Goal: Contribute content: Add original content to the website for others to see

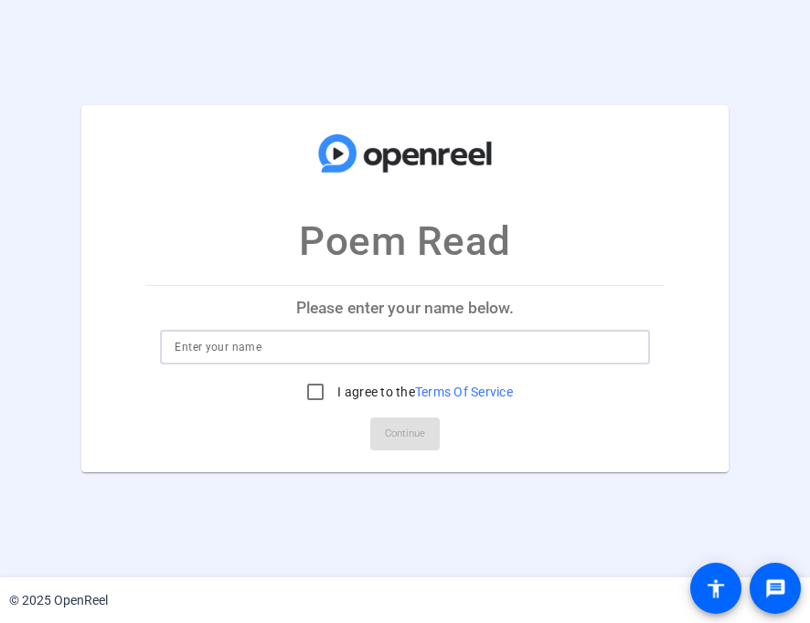
click at [482, 355] on input at bounding box center [405, 347] width 460 height 22
type input "[PERSON_NAME]"
click at [305, 391] on input "I agree to the Terms Of Service" at bounding box center [315, 392] width 37 height 37
checkbox input "true"
click at [386, 439] on span "Continue" at bounding box center [405, 433] width 40 height 27
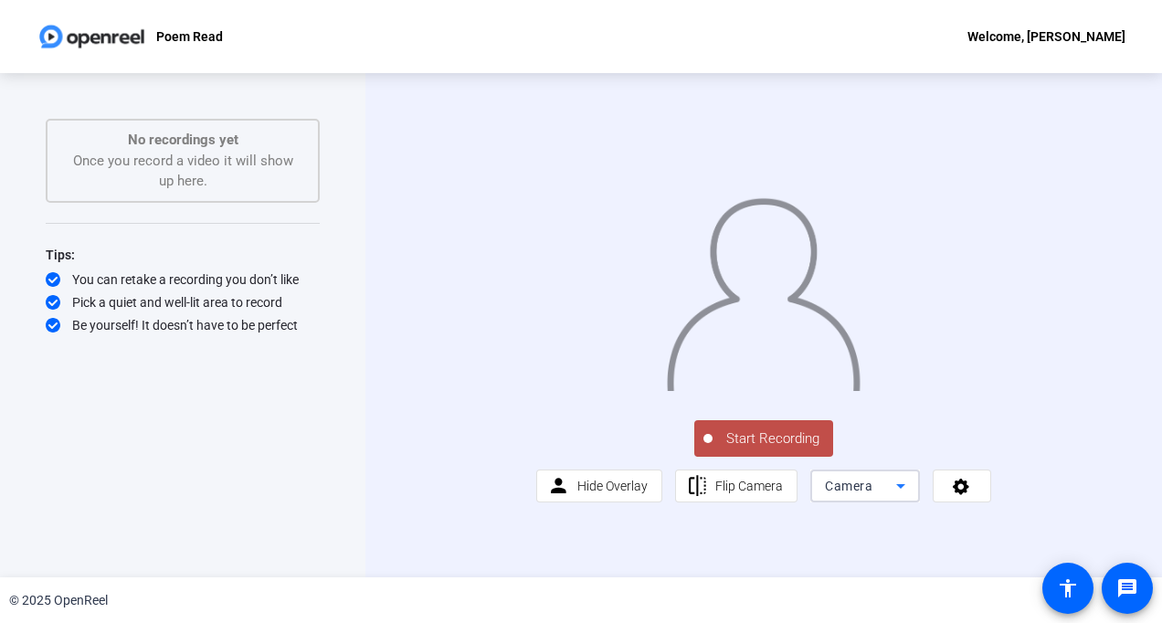
click at [809, 497] on icon at bounding box center [901, 486] width 22 height 22
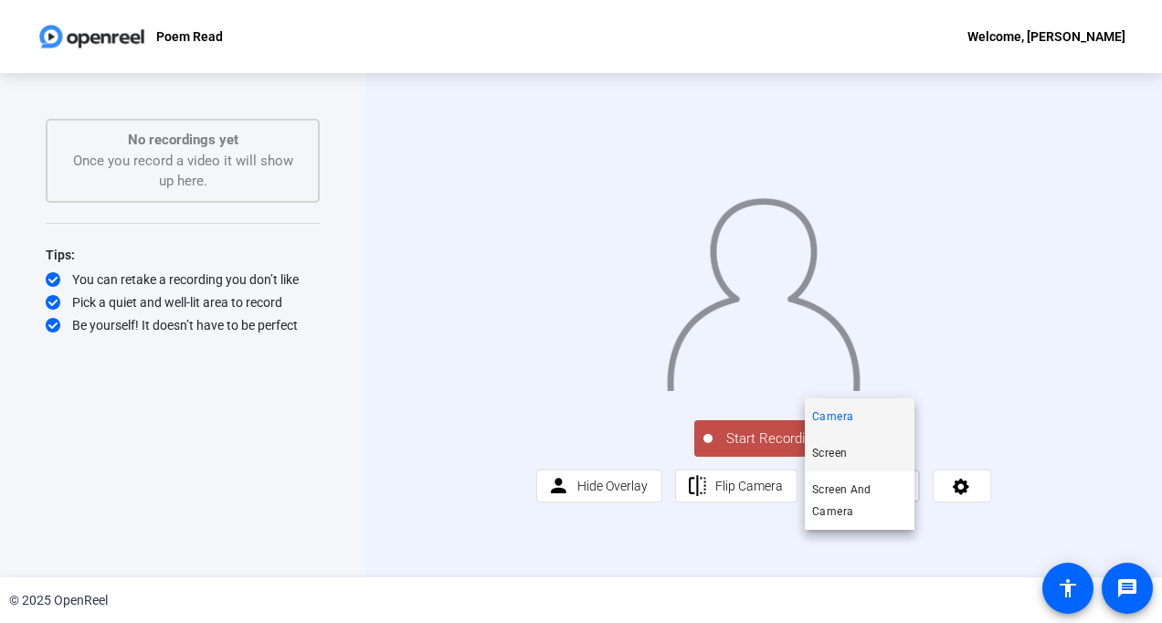
click at [809, 453] on span "Screen" at bounding box center [829, 453] width 35 height 22
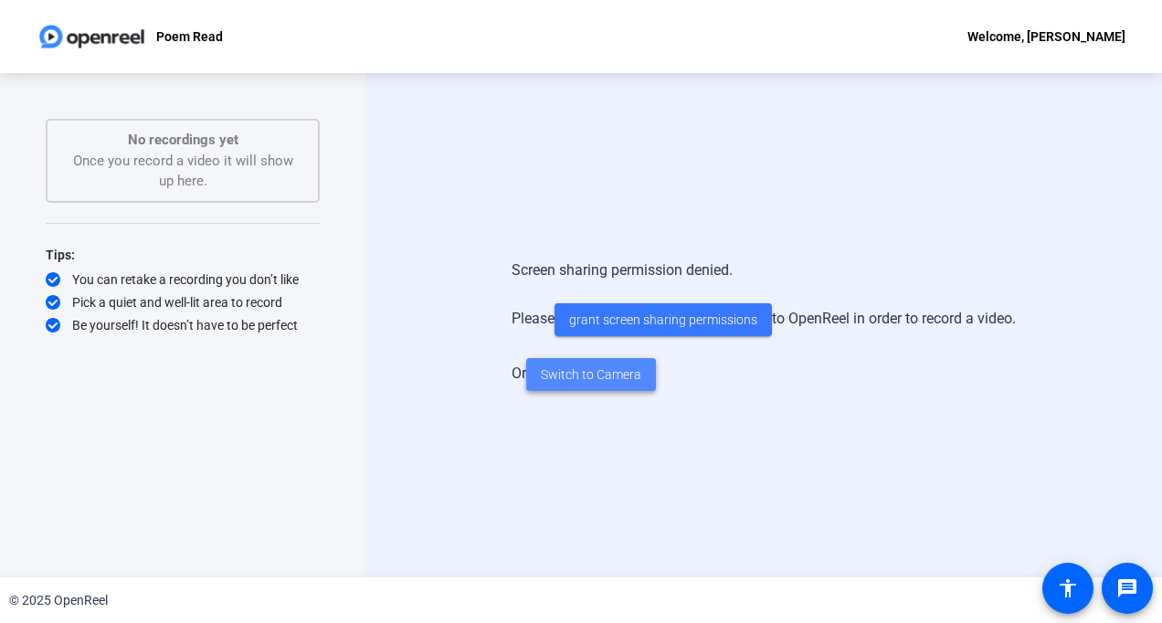
click at [590, 376] on span "Switch to Camera" at bounding box center [591, 374] width 101 height 19
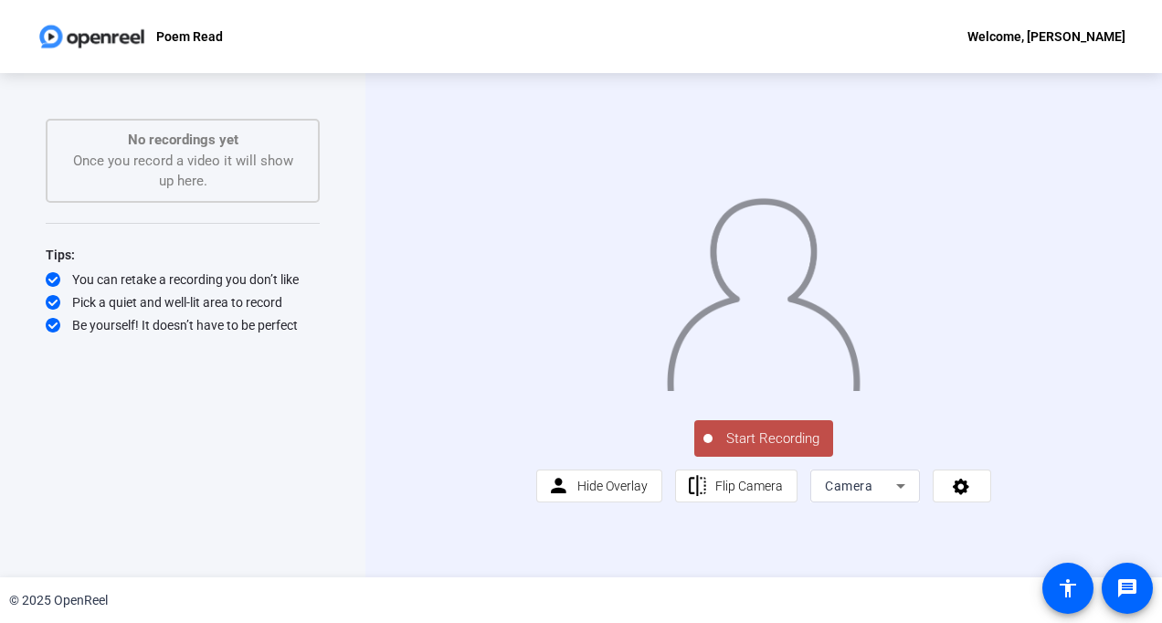
click at [809, 503] on div "Start Recording person Hide Overlay flip Flip Camera Camera" at bounding box center [763, 461] width 455 height 86
click at [809, 495] on icon at bounding box center [961, 486] width 21 height 18
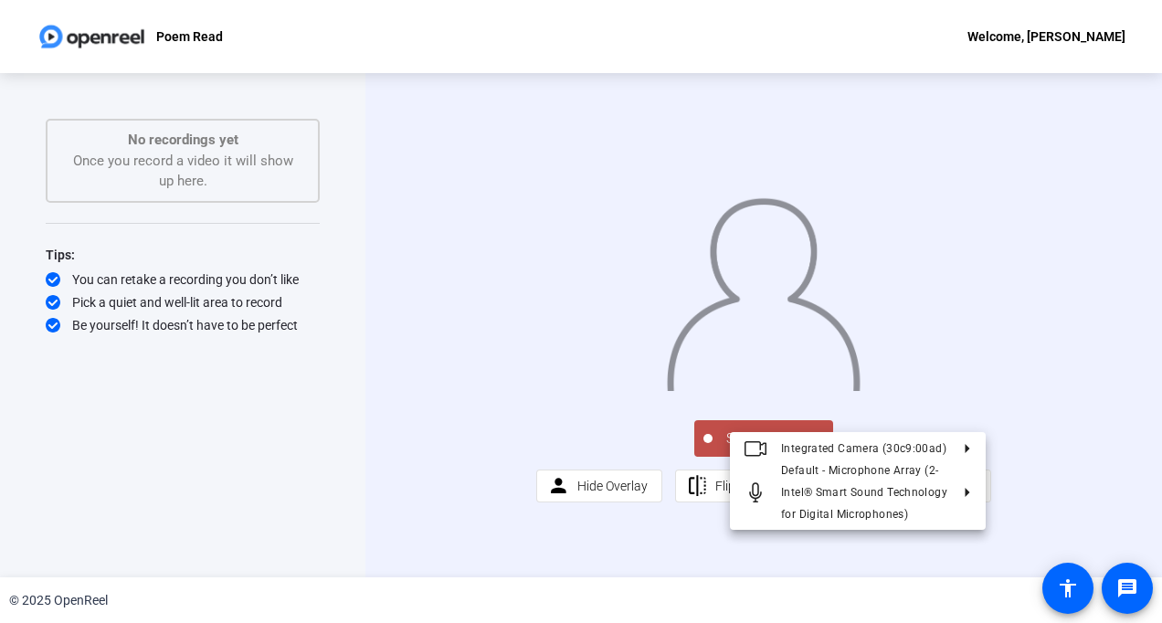
click at [809, 545] on div at bounding box center [581, 311] width 1162 height 623
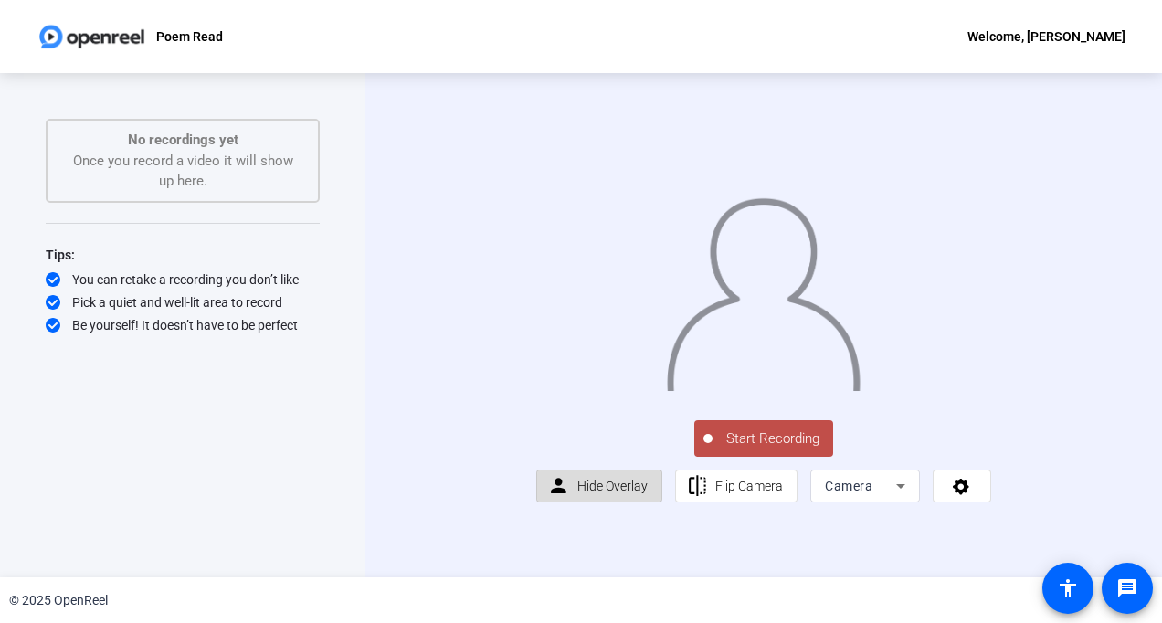
click at [629, 493] on span "Hide Overlay" at bounding box center [612, 486] width 70 height 15
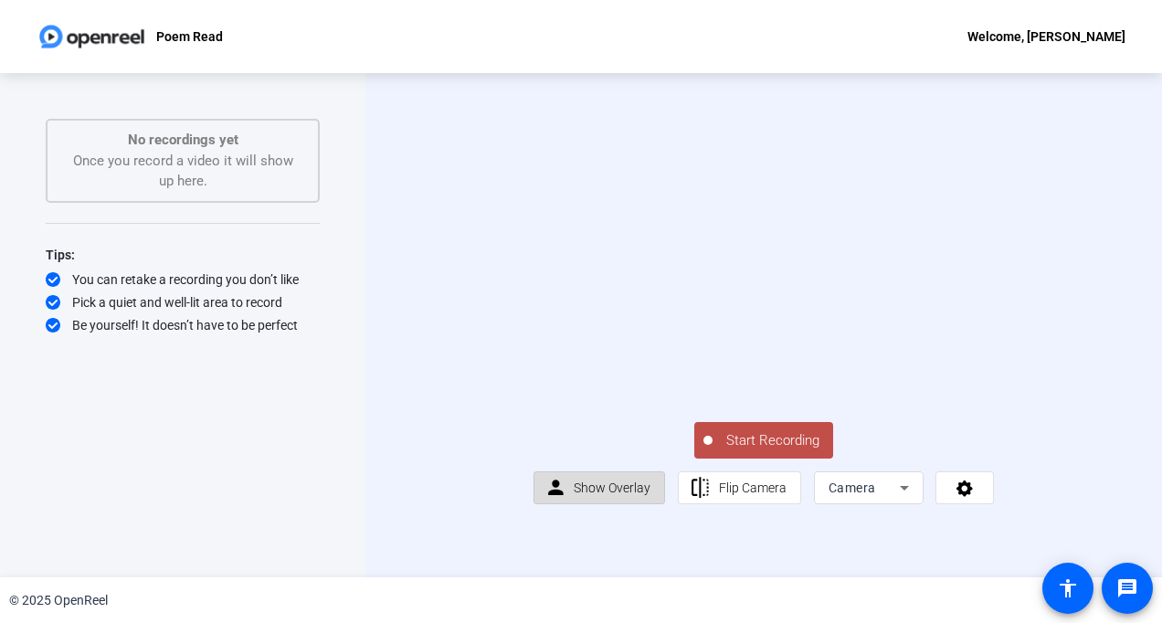
click at [629, 495] on span "Show Overlay" at bounding box center [612, 488] width 77 height 15
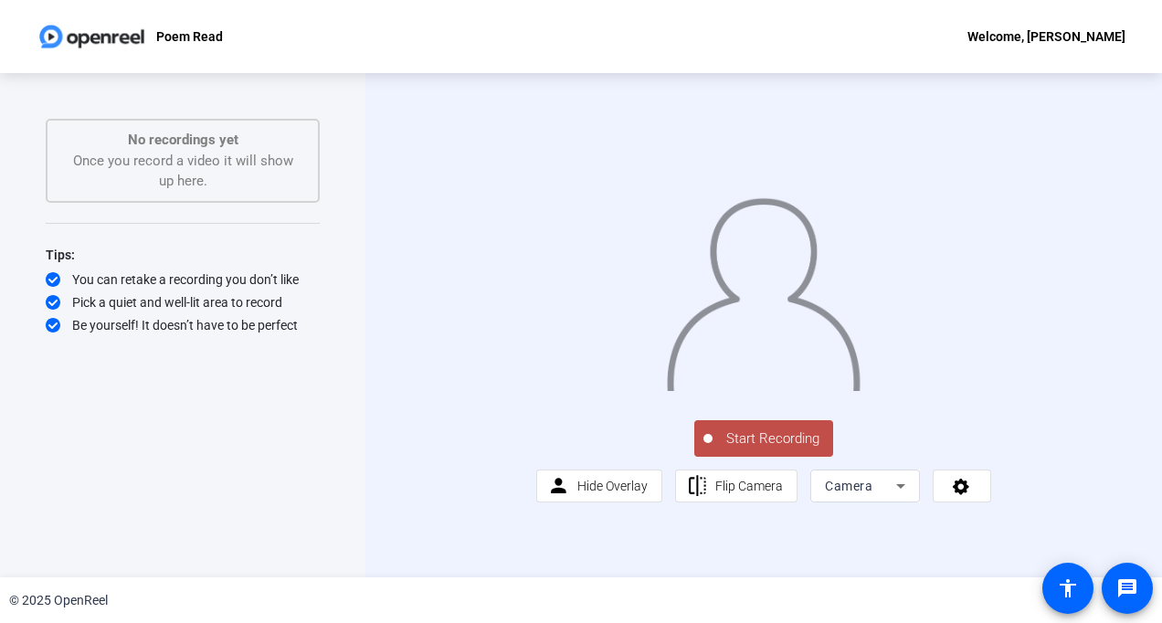
click at [809, 359] on div at bounding box center [763, 276] width 455 height 256
click at [809, 503] on div "Start Recording person Hide Overlay flip Flip Camera Camera" at bounding box center [763, 461] width 455 height 86
click at [769, 450] on span "Start Recording" at bounding box center [773, 439] width 121 height 21
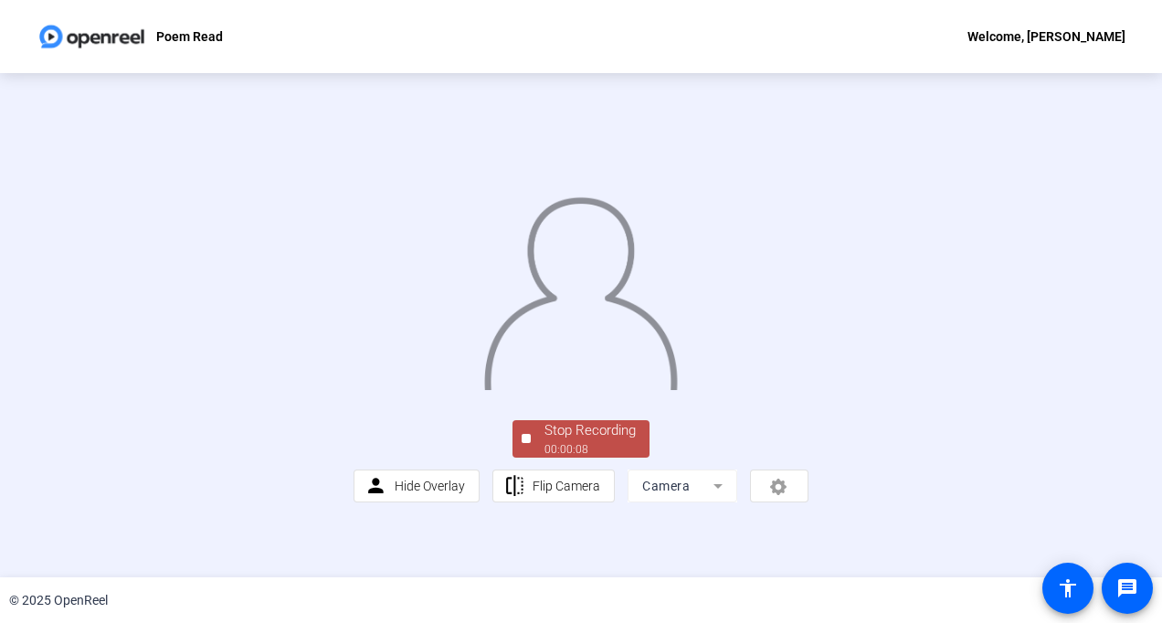
click at [600, 441] on div "Stop Recording" at bounding box center [590, 430] width 91 height 21
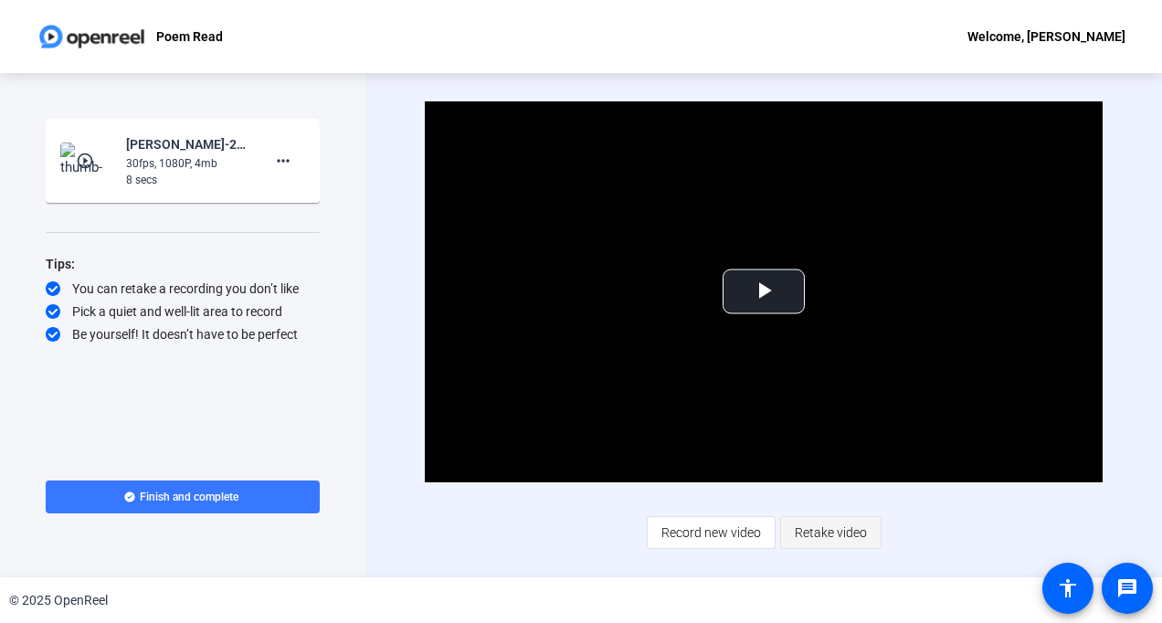
click at [809, 531] on span "Retake video" at bounding box center [831, 532] width 72 height 35
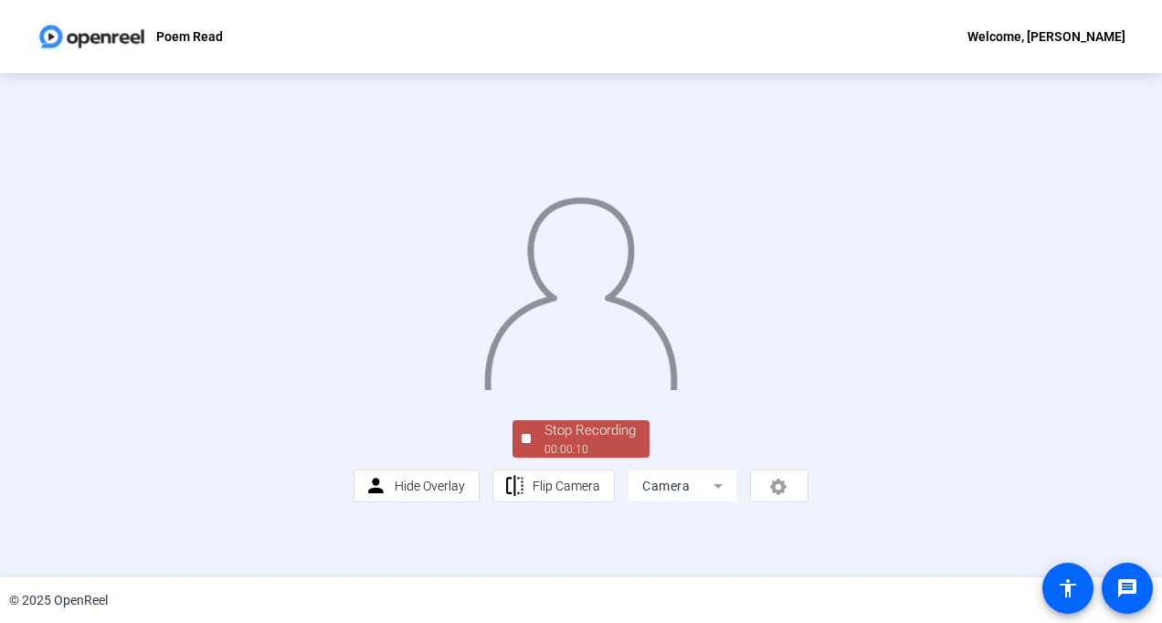
click at [809, 282] on div at bounding box center [581, 276] width 455 height 256
click at [531, 458] on span "Stop Recording 00:00:14" at bounding box center [590, 438] width 119 height 37
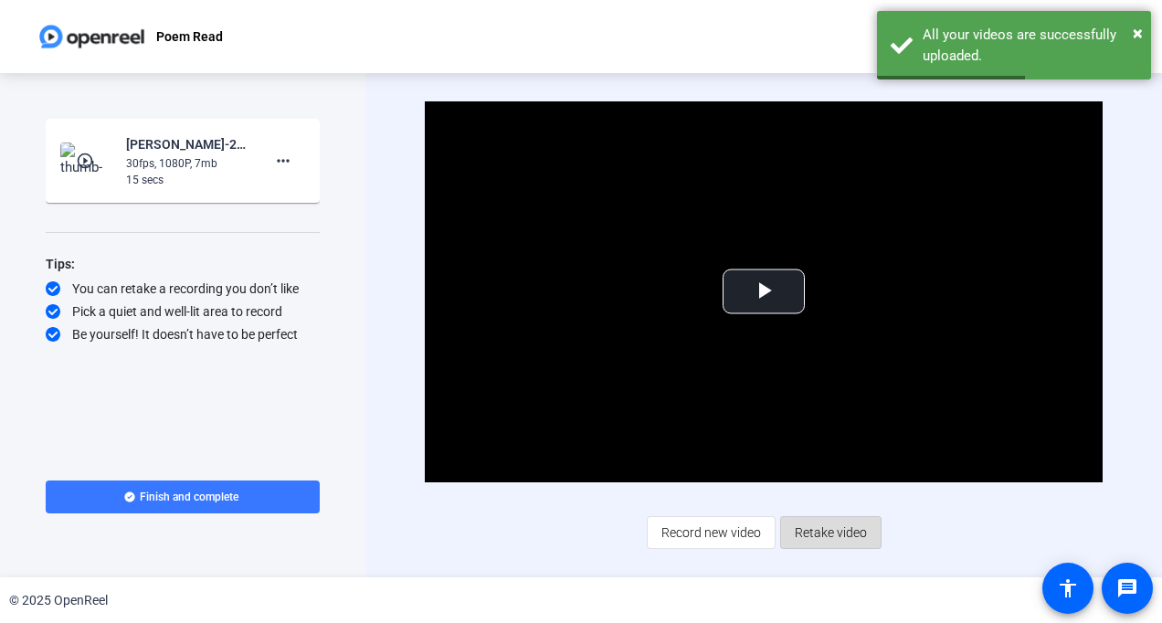
click at [809, 551] on span at bounding box center [831, 533] width 100 height 44
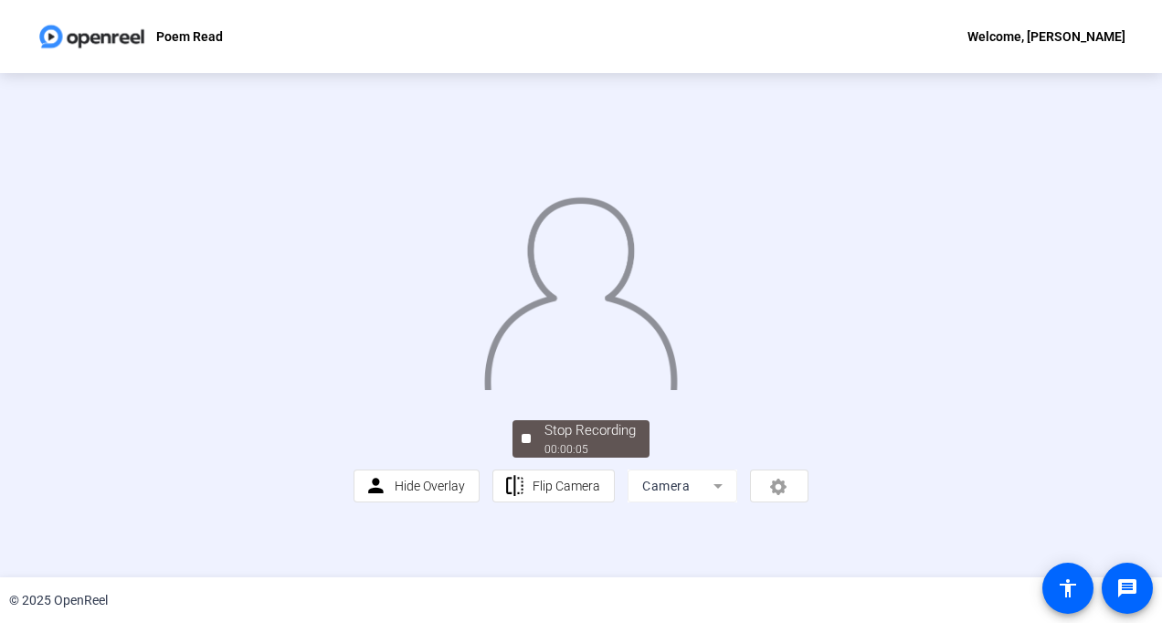
scroll to position [16, 0]
click at [586, 458] on div "00:00:07" at bounding box center [590, 449] width 91 height 16
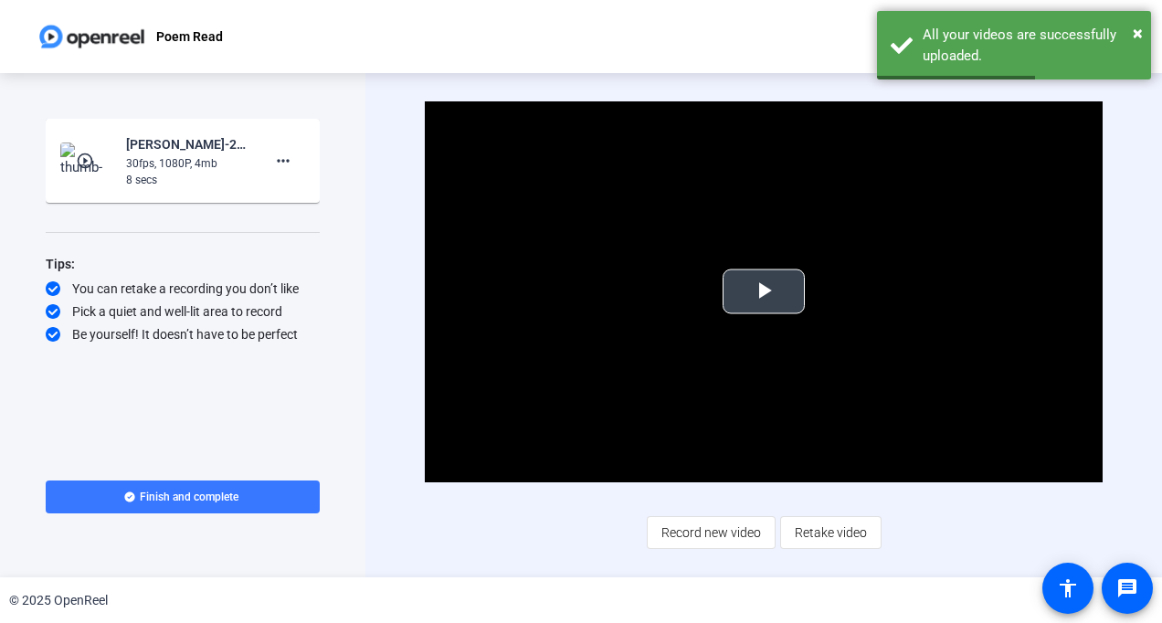
click at [764, 291] on span "Video Player" at bounding box center [764, 291] width 0 height 0
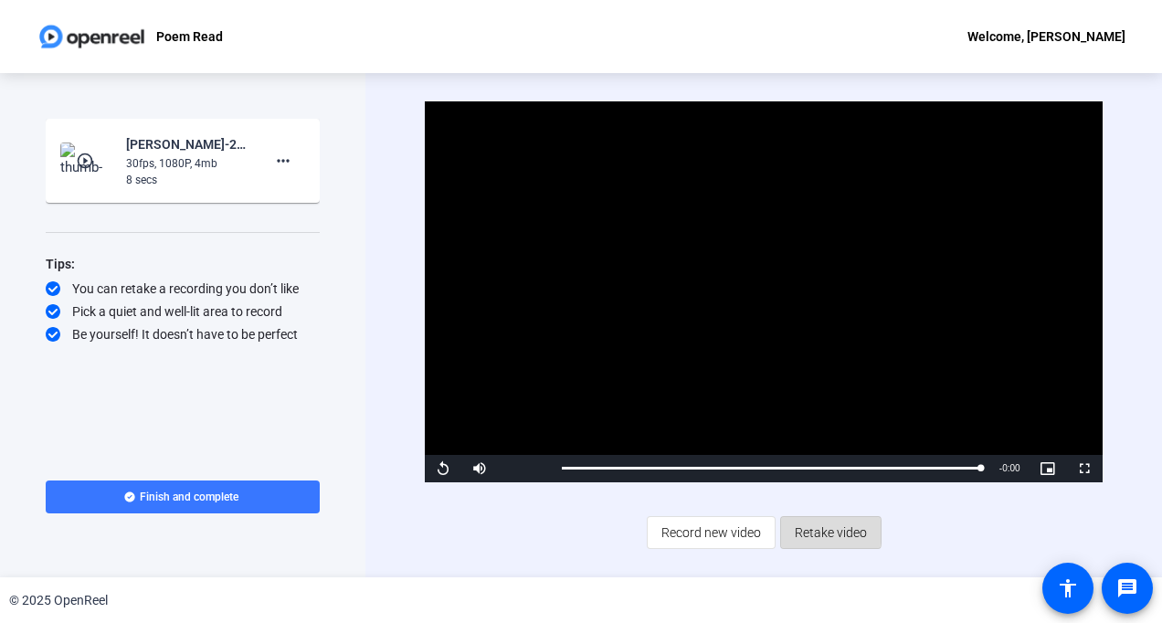
click at [809, 532] on span "Retake video" at bounding box center [831, 532] width 72 height 35
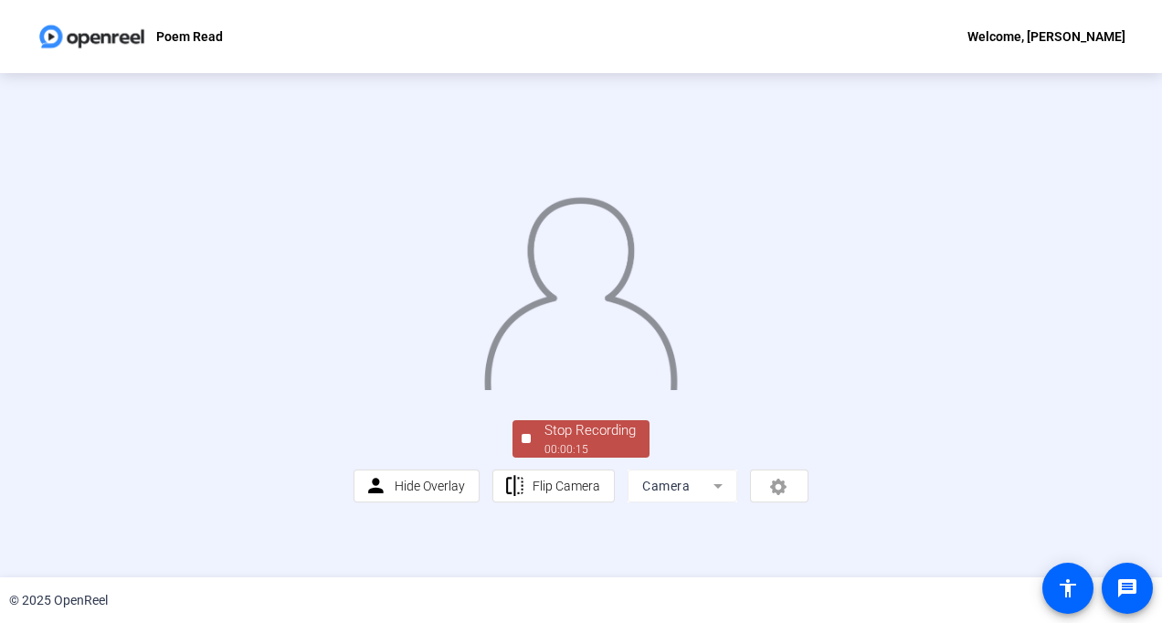
click at [809, 284] on div at bounding box center [581, 276] width 455 height 256
click at [605, 441] on div "Stop Recording" at bounding box center [590, 430] width 91 height 21
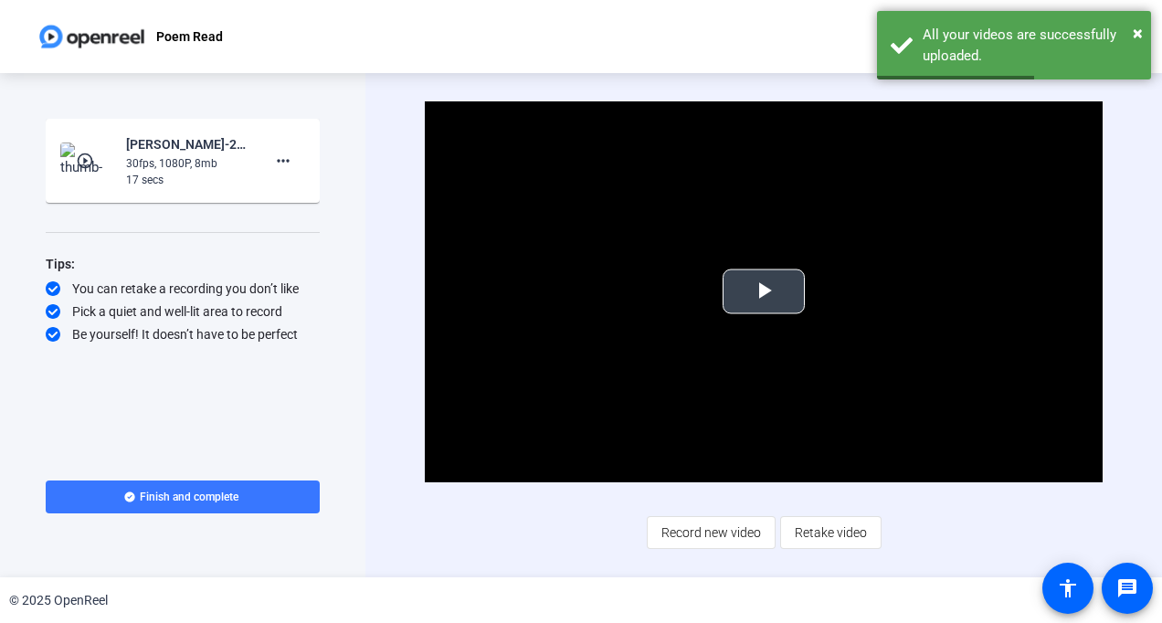
click at [764, 291] on span "Video Player" at bounding box center [764, 291] width 0 height 0
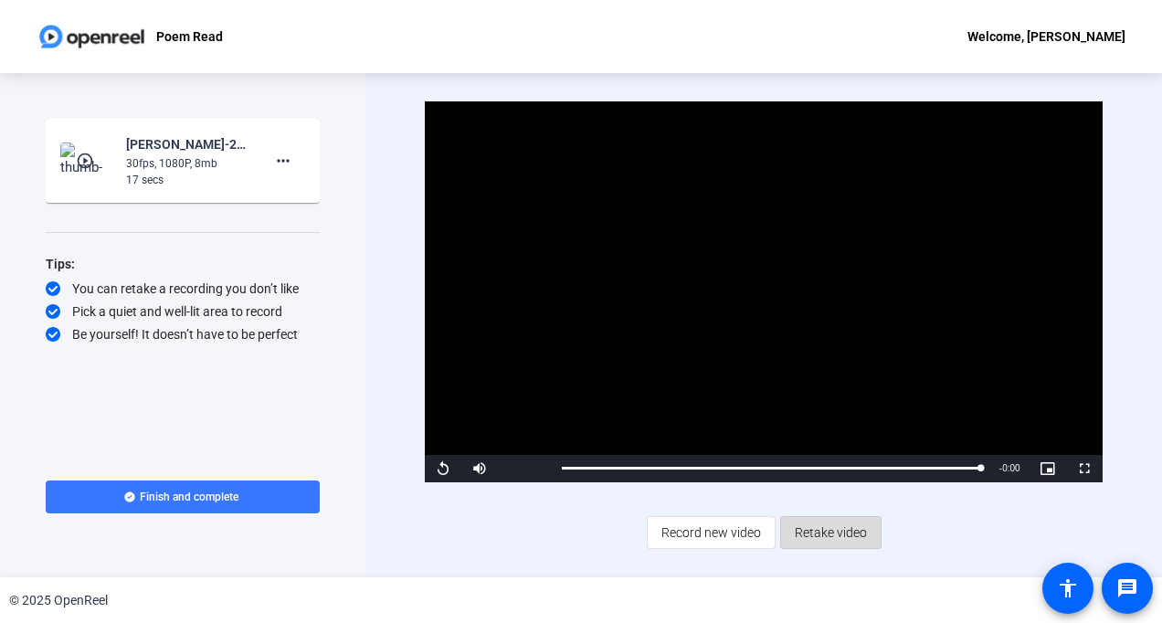
click at [809, 534] on span "Retake video" at bounding box center [831, 532] width 72 height 35
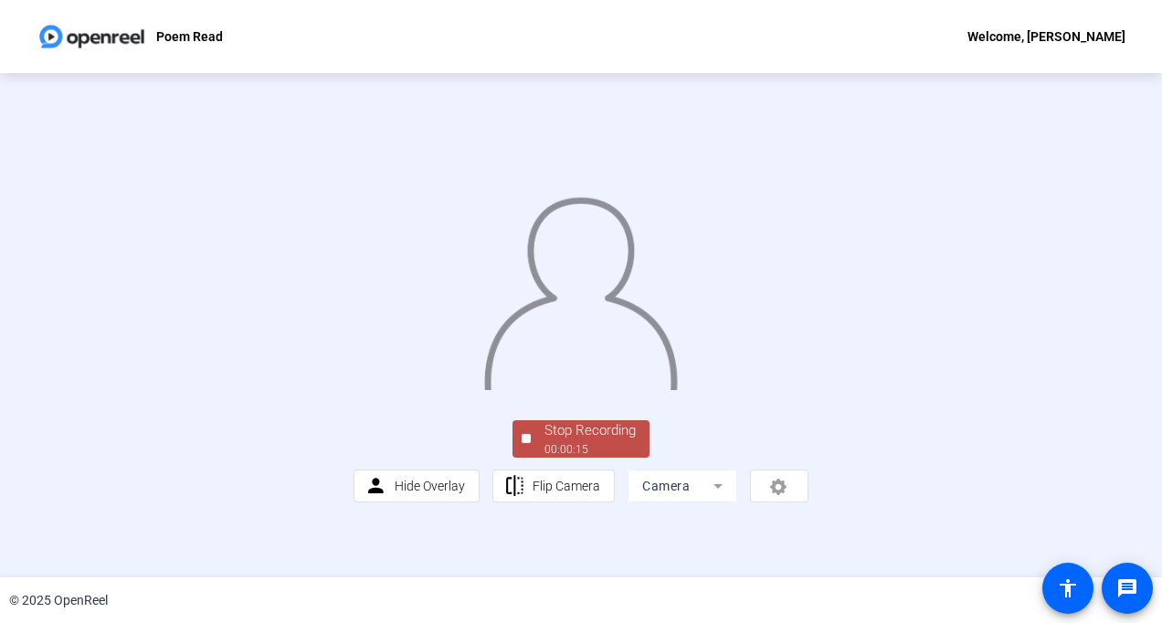
click at [569, 441] on div "Stop Recording" at bounding box center [590, 430] width 91 height 21
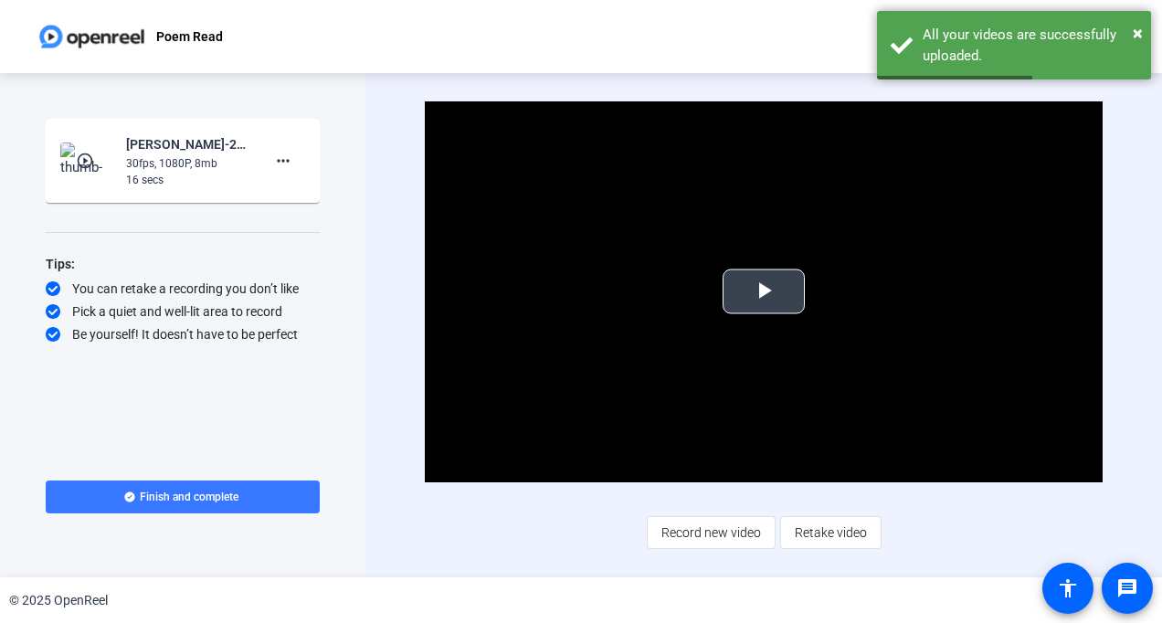
click at [764, 291] on span "Video Player" at bounding box center [764, 291] width 0 height 0
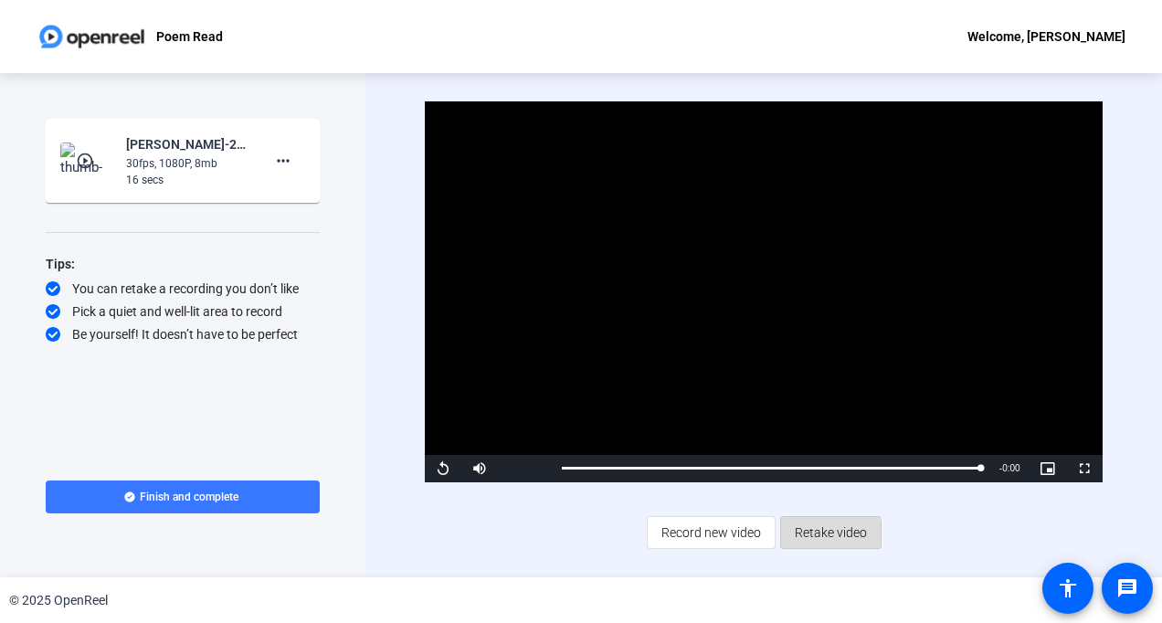
click at [803, 539] on span "Retake video" at bounding box center [831, 532] width 72 height 35
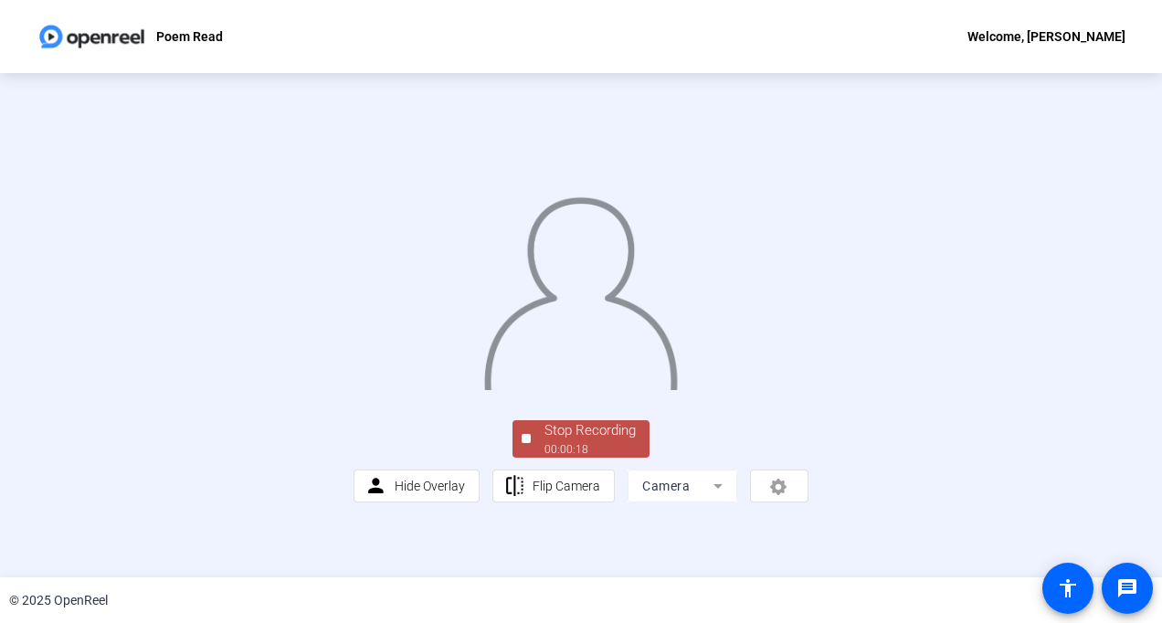
click at [535, 458] on span "Stop Recording 00:00:18" at bounding box center [590, 438] width 119 height 37
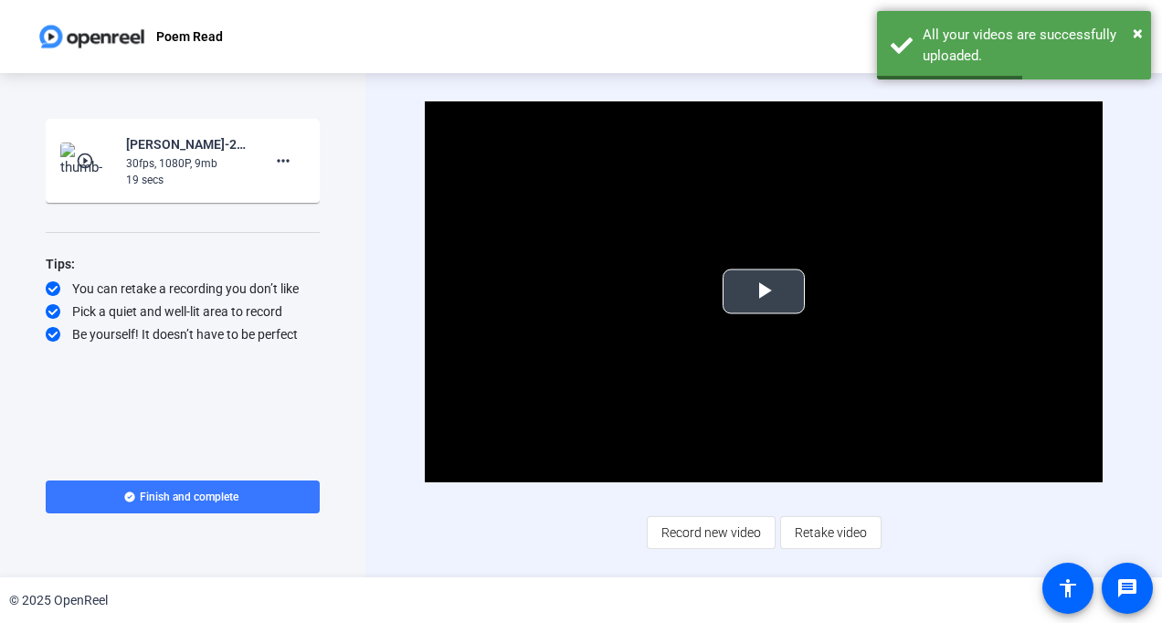
click at [764, 291] on span "Video Player" at bounding box center [764, 291] width 0 height 0
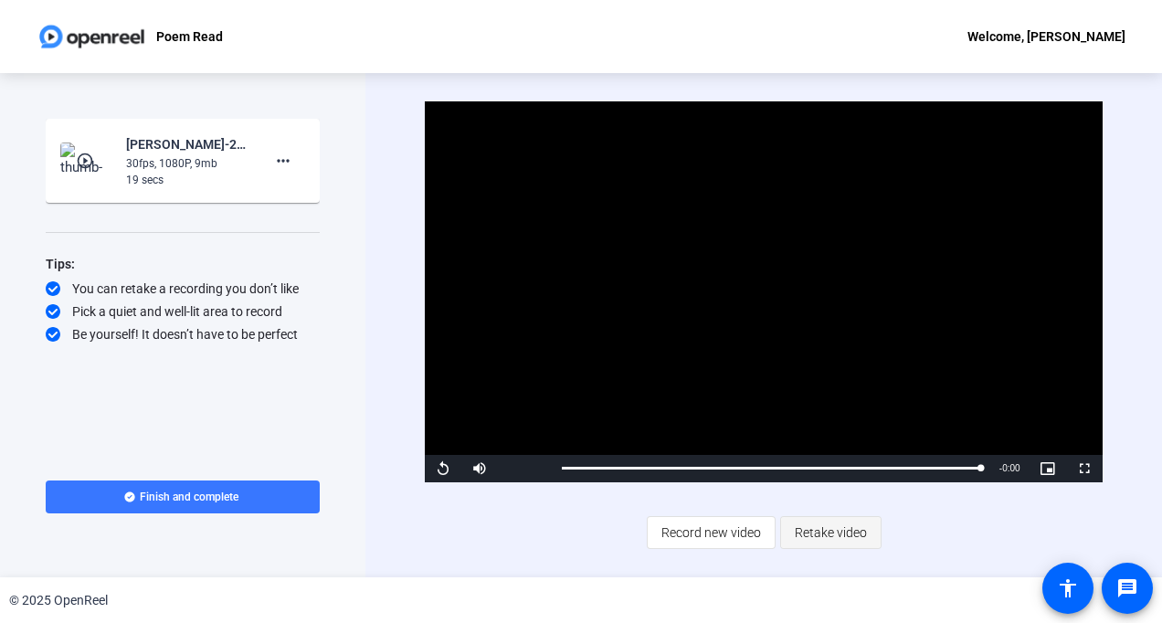
click at [809, 531] on span "Retake video" at bounding box center [831, 532] width 72 height 35
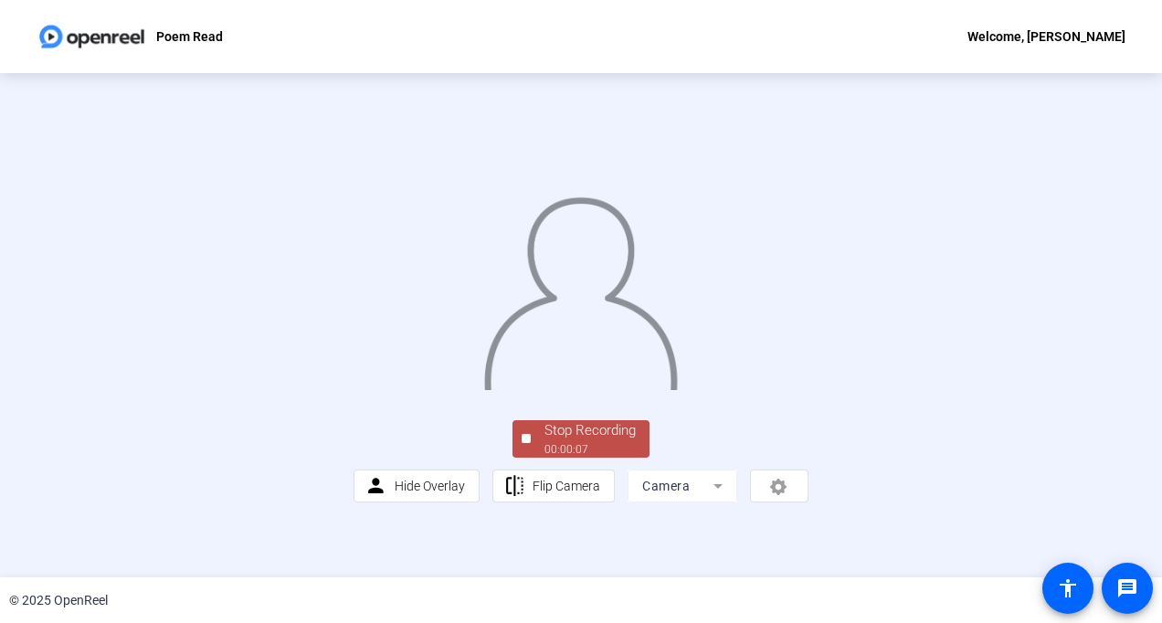
click at [809, 404] on div at bounding box center [581, 276] width 455 height 256
click at [602, 441] on div "Stop Recording" at bounding box center [590, 430] width 91 height 21
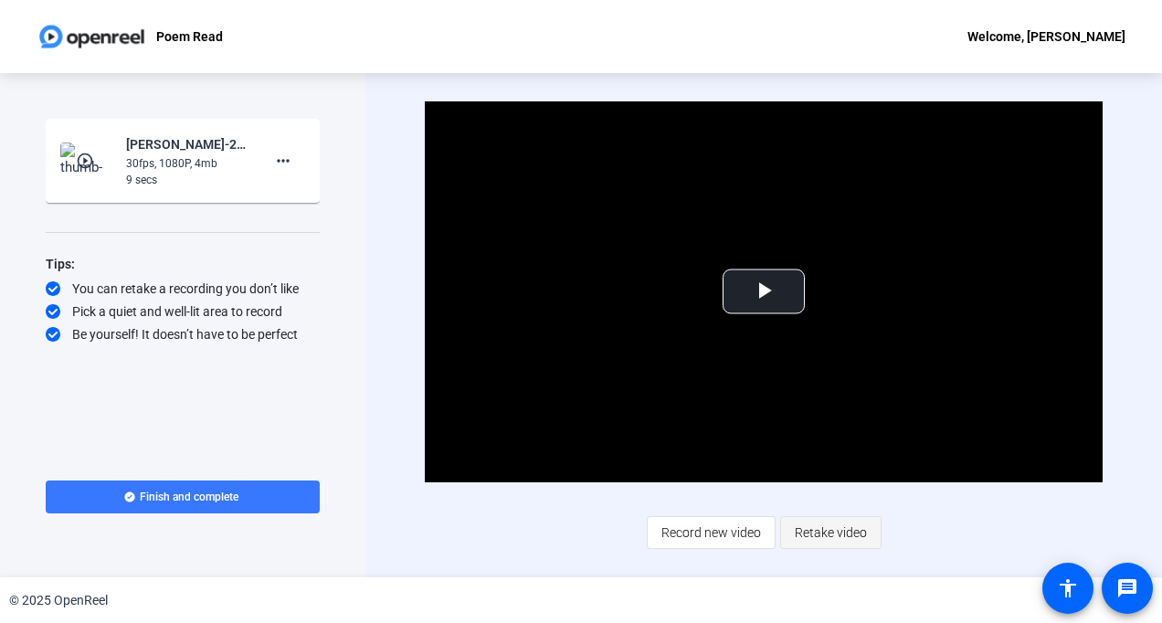
click at [809, 534] on span "Retake video" at bounding box center [831, 532] width 72 height 35
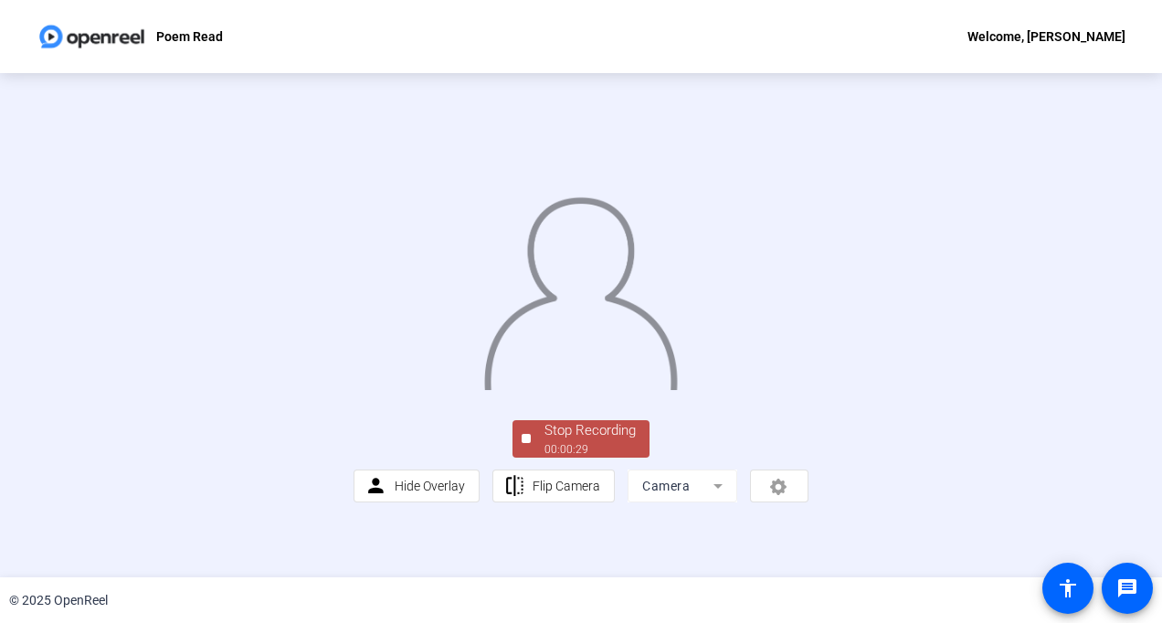
click at [598, 441] on div "Stop Recording" at bounding box center [590, 430] width 91 height 21
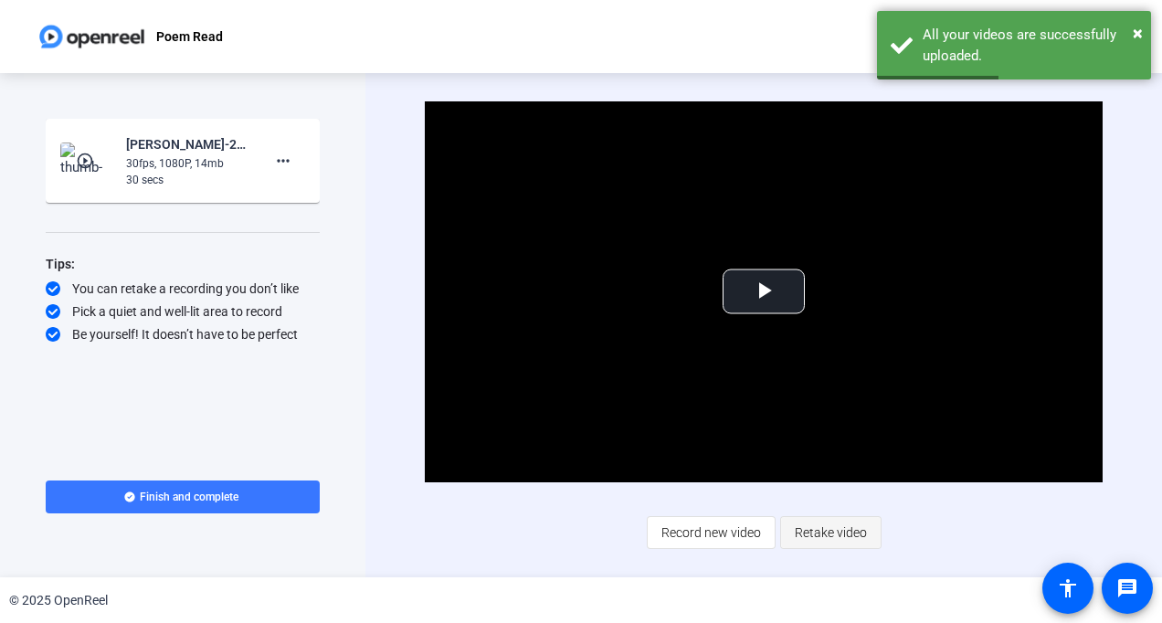
click at [797, 532] on span "Retake video" at bounding box center [831, 532] width 72 height 35
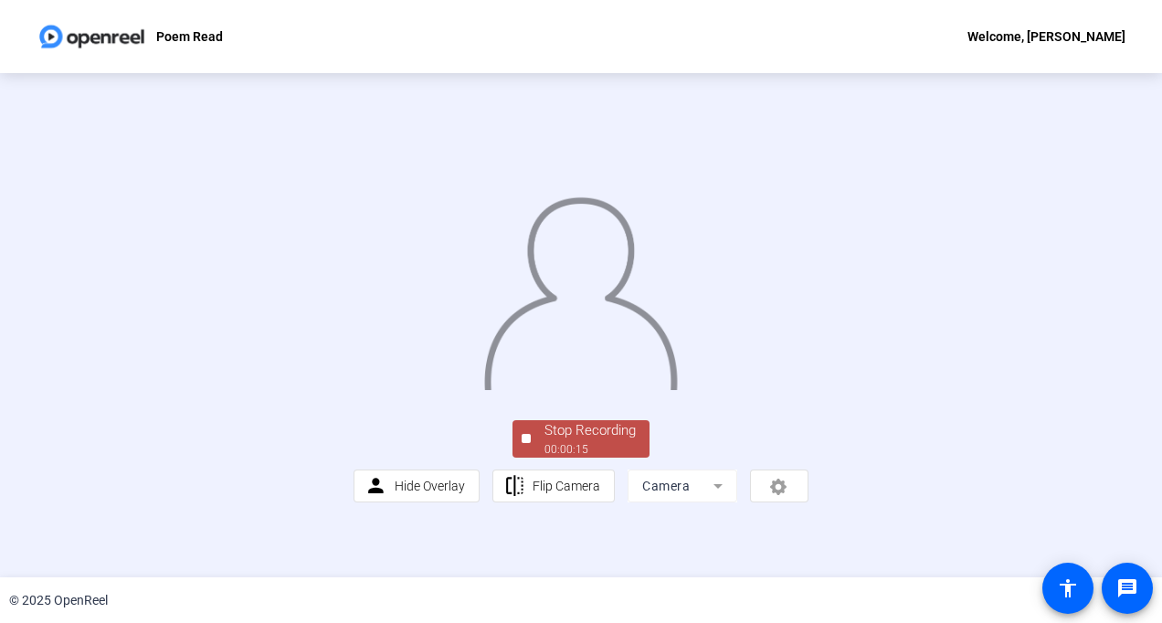
click at [605, 441] on div "Stop Recording" at bounding box center [590, 430] width 91 height 21
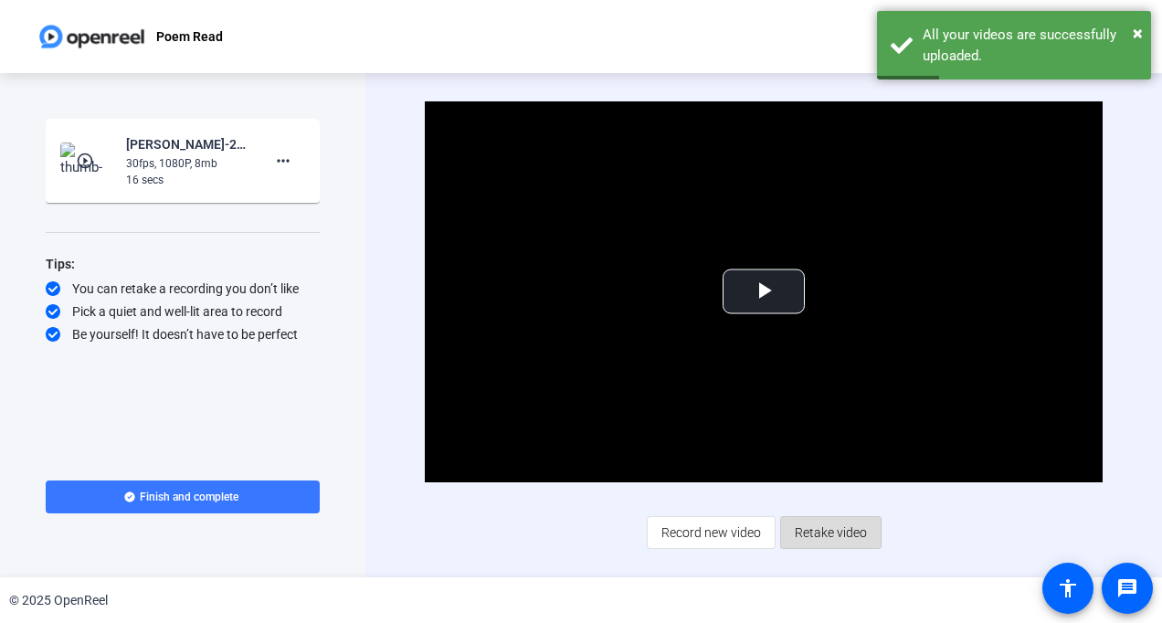
click at [809, 528] on span "Retake video" at bounding box center [831, 532] width 72 height 35
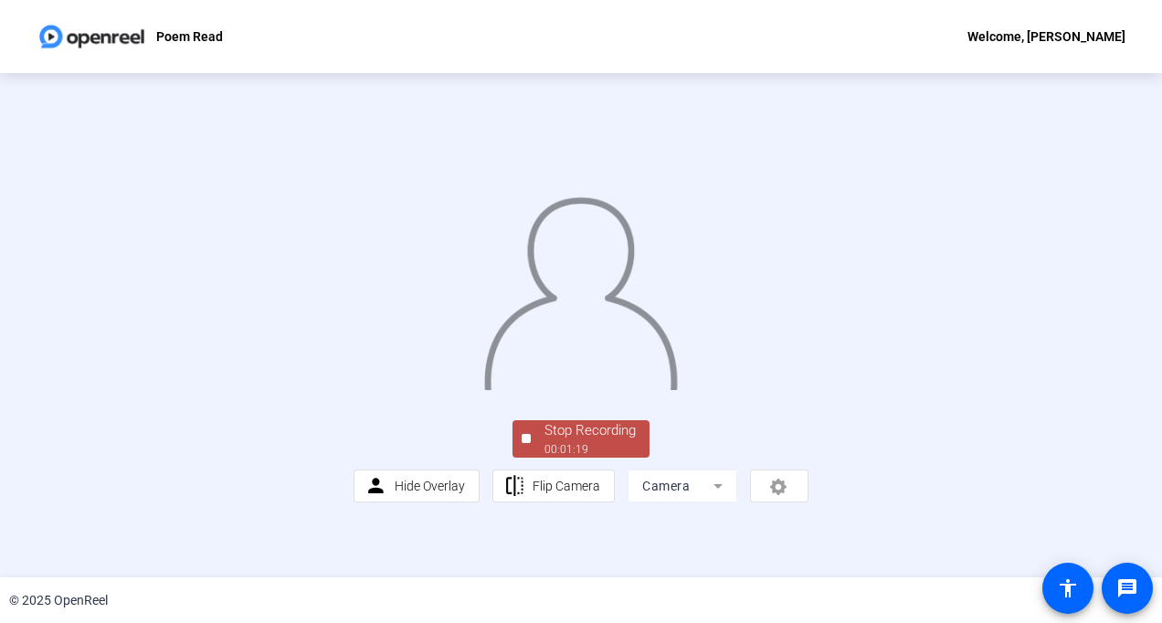
click at [616, 441] on div "Stop Recording" at bounding box center [590, 430] width 91 height 21
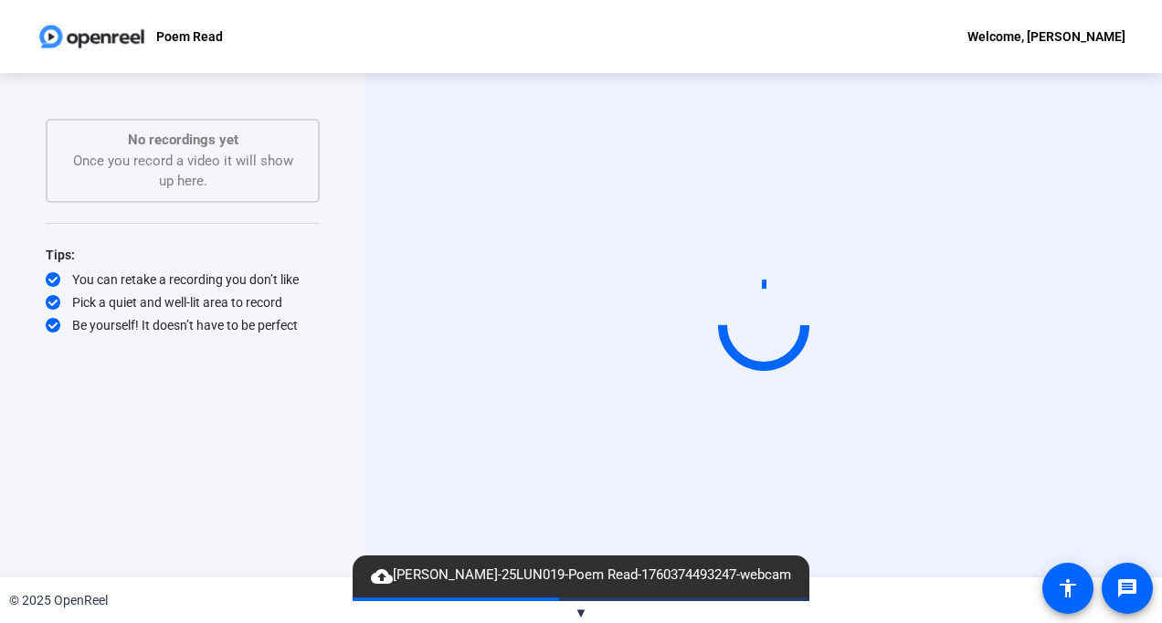
click at [619, 572] on span "cloud_upload [PERSON_NAME]-25LUN019-Poem Read-1760374493247-webcam" at bounding box center [581, 576] width 439 height 22
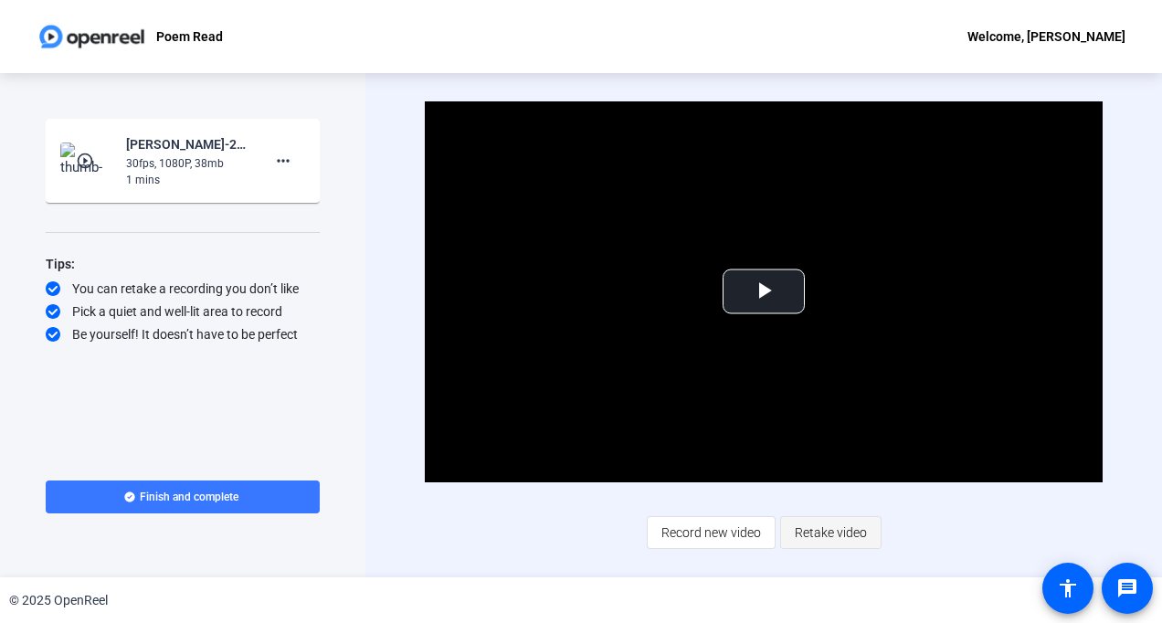
click at [809, 534] on span "Retake video" at bounding box center [831, 532] width 72 height 35
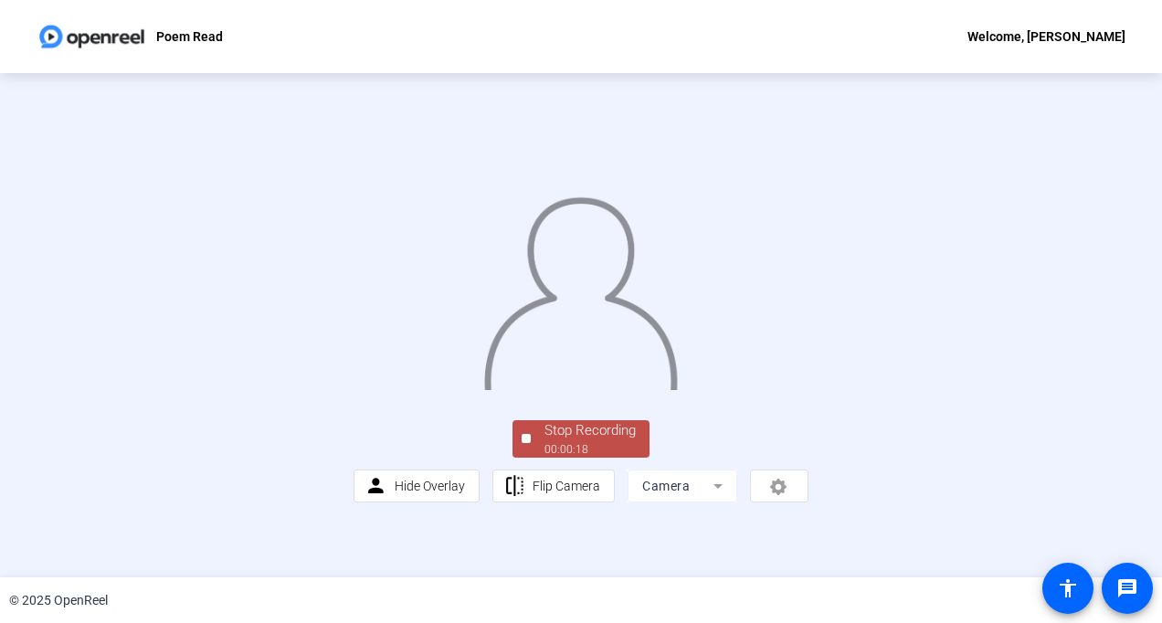
click at [594, 441] on div "Stop Recording" at bounding box center [590, 430] width 91 height 21
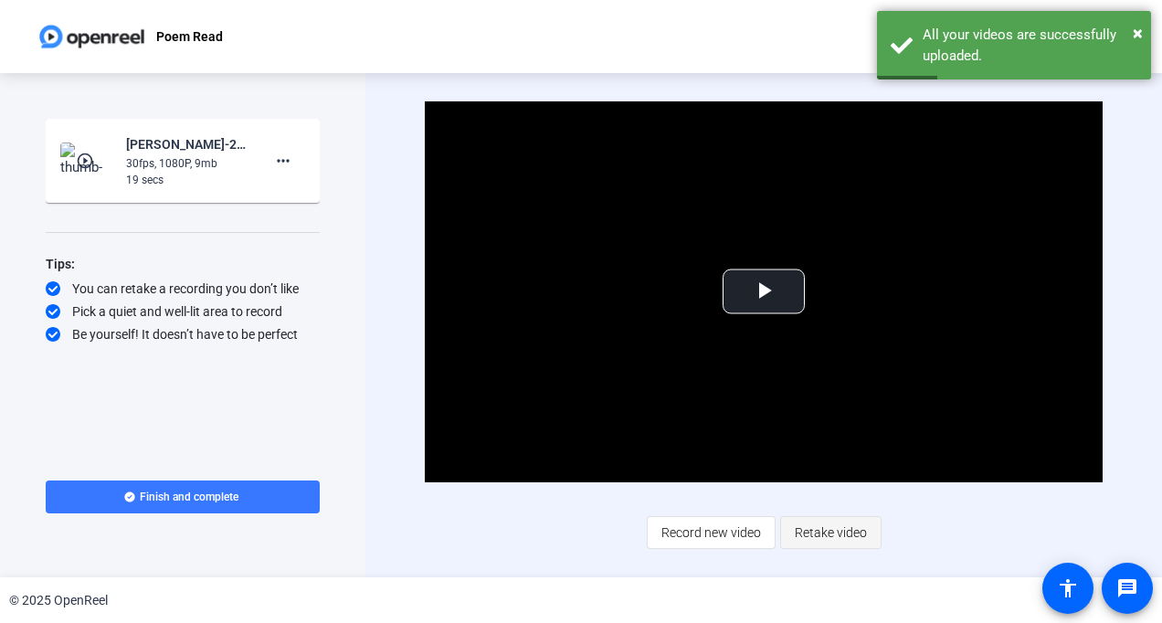
click at [809, 519] on span "Retake video" at bounding box center [831, 532] width 72 height 35
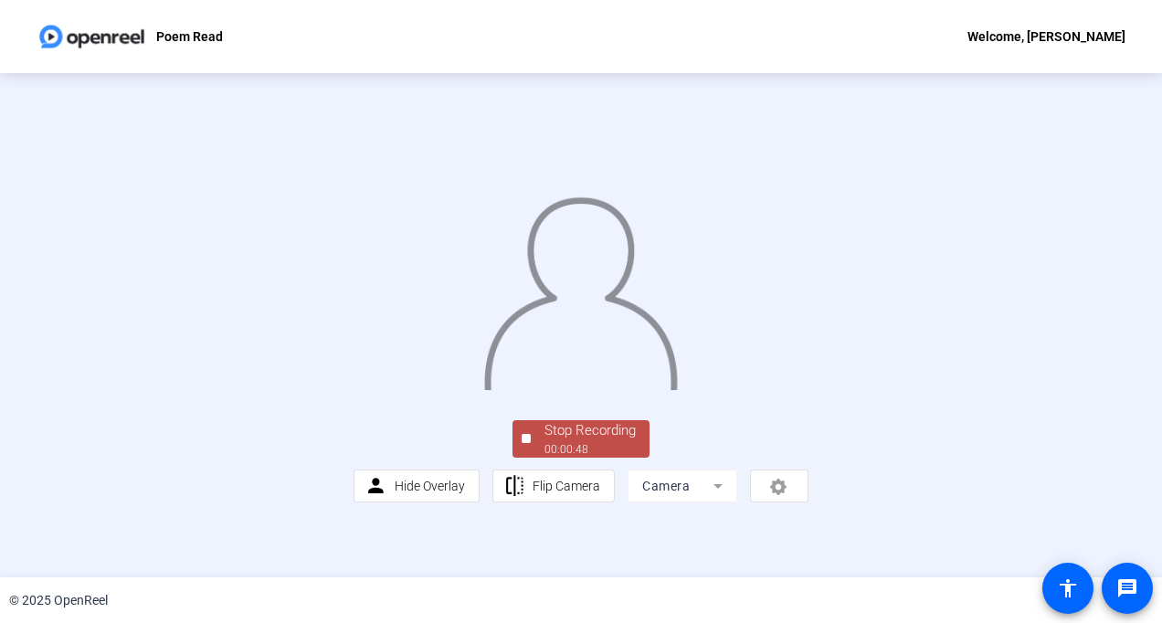
click at [613, 441] on div "Stop Recording" at bounding box center [590, 430] width 91 height 21
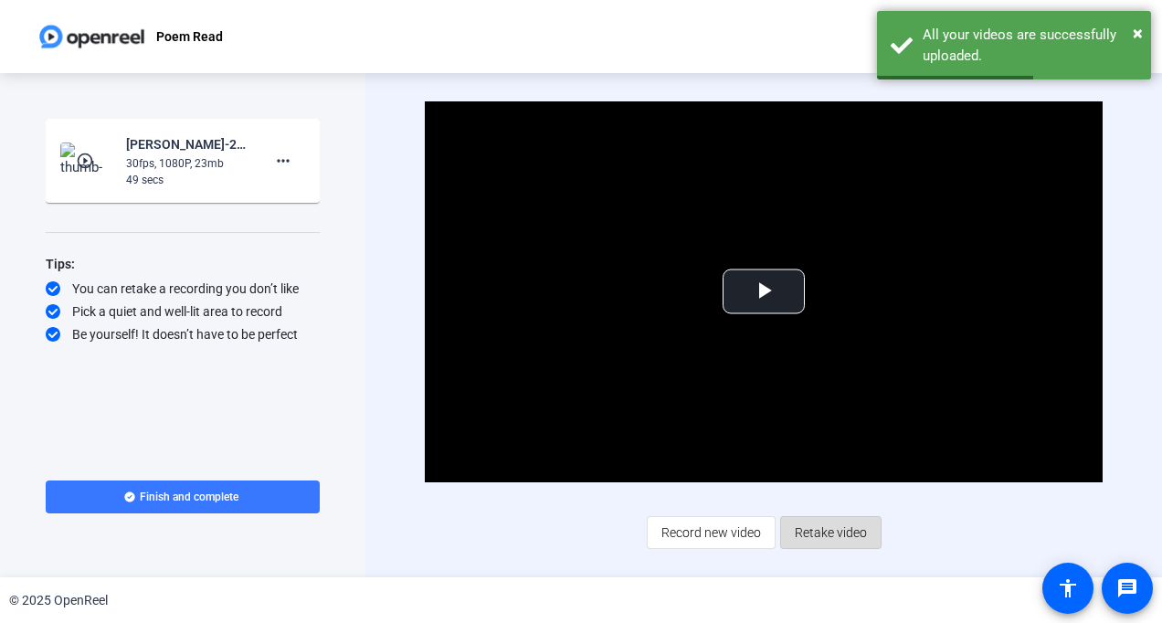
click at [809, 537] on span "Retake video" at bounding box center [831, 532] width 72 height 35
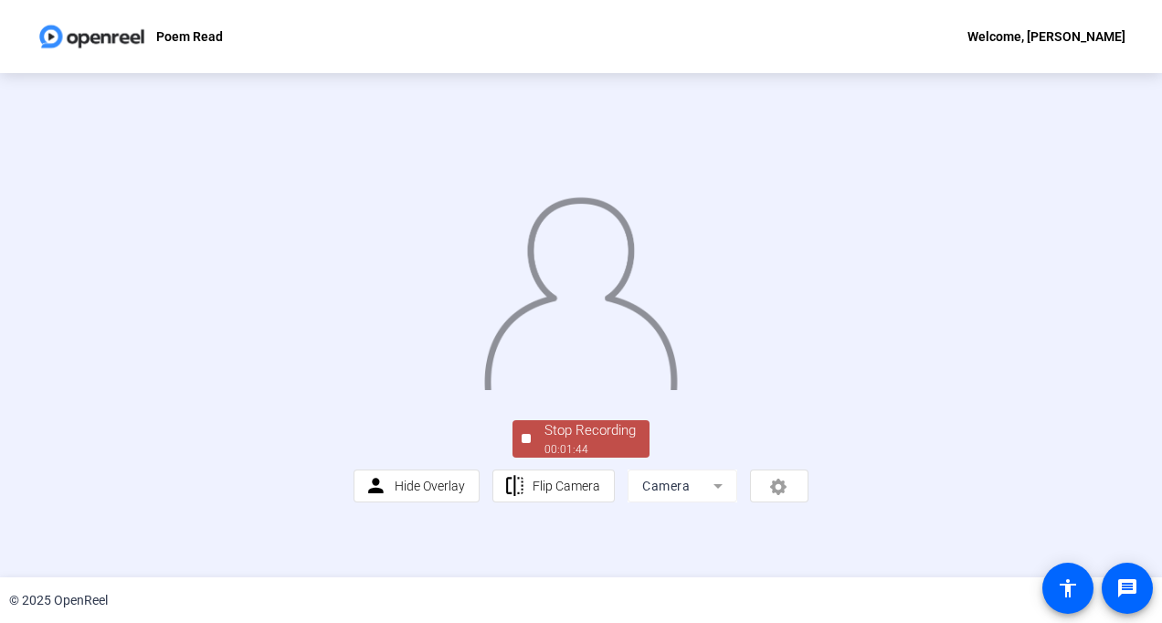
click at [586, 441] on div "Stop Recording" at bounding box center [590, 430] width 91 height 21
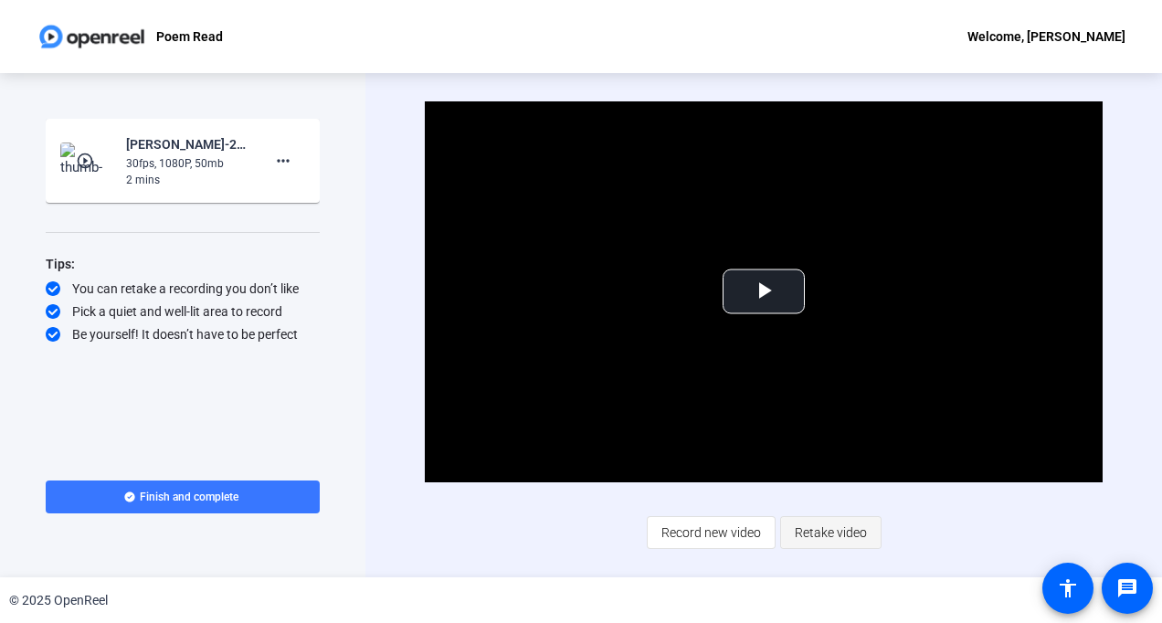
click at [809, 530] on span "Retake video" at bounding box center [831, 532] width 72 height 35
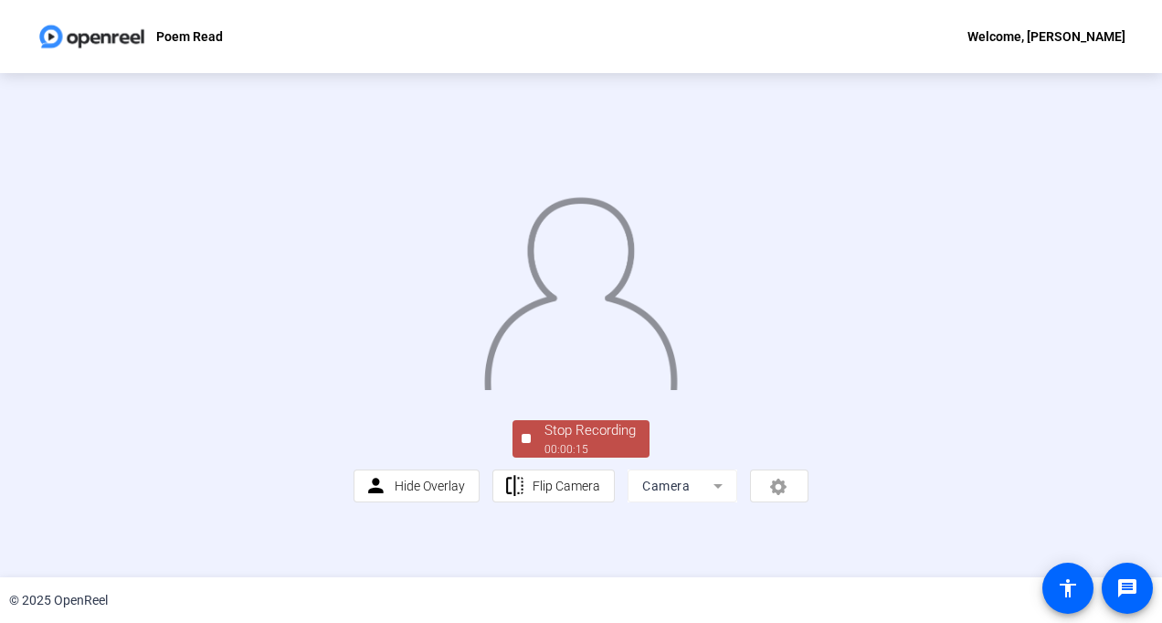
click at [579, 441] on div "Stop Recording" at bounding box center [590, 430] width 91 height 21
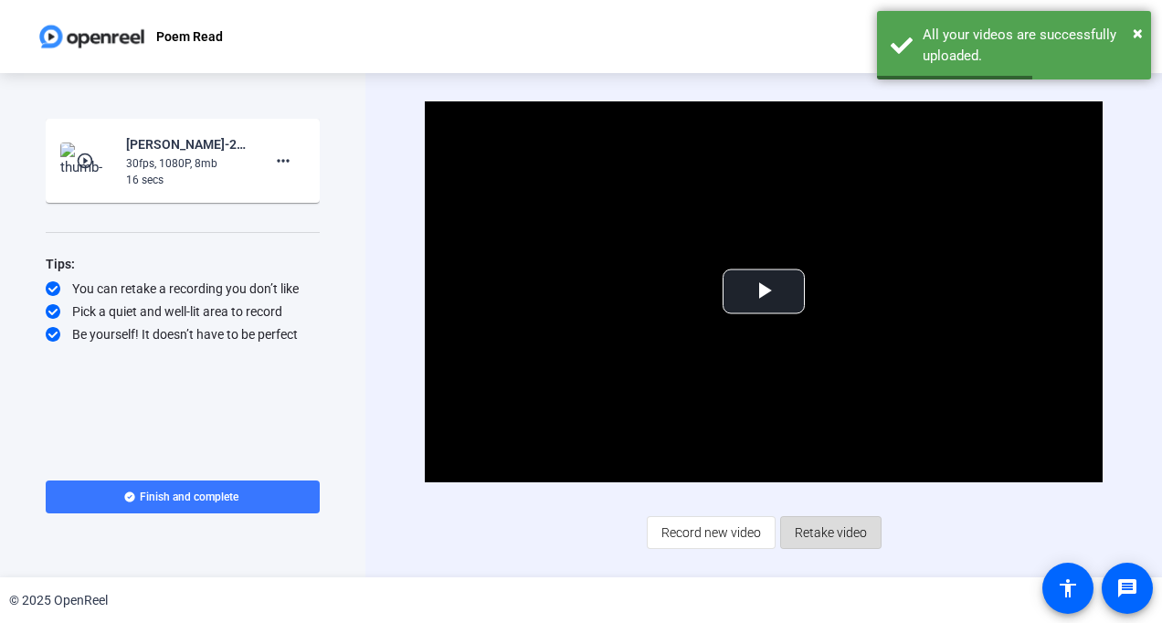
click at [809, 535] on span "Retake video" at bounding box center [831, 532] width 72 height 35
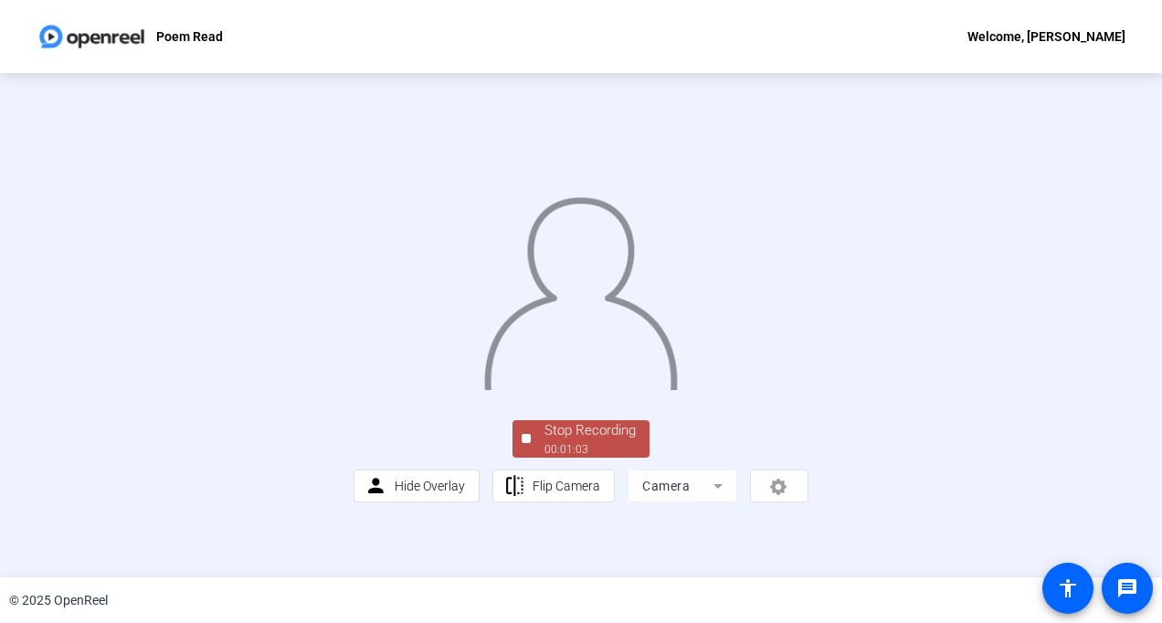
click at [586, 441] on div "Stop Recording" at bounding box center [590, 430] width 91 height 21
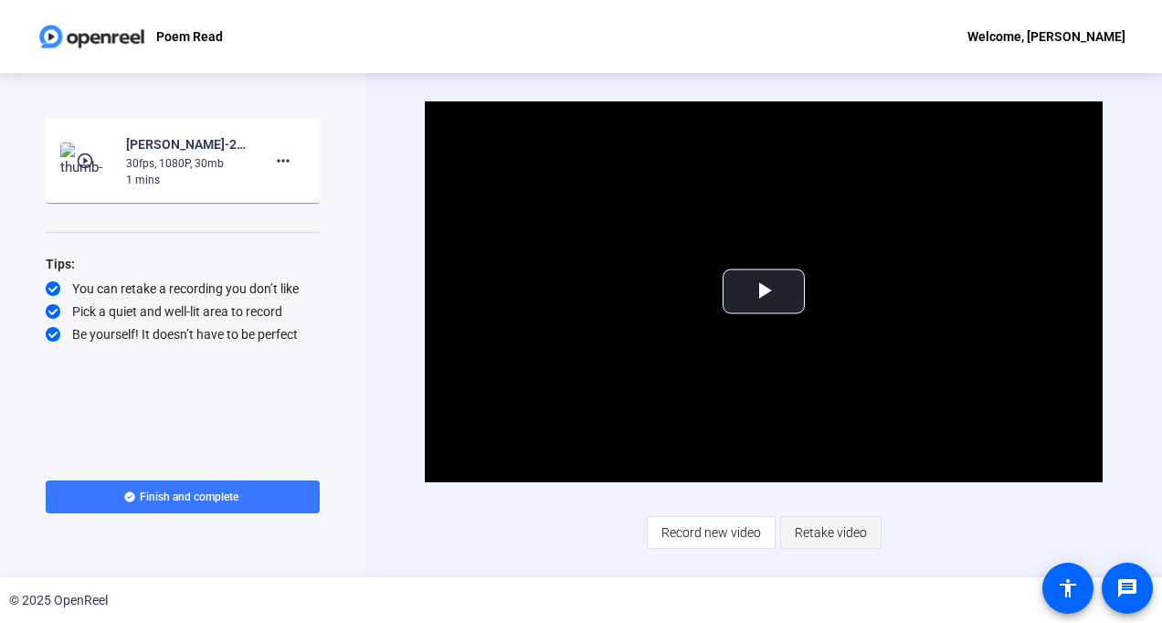
click at [809, 545] on span "Retake video" at bounding box center [831, 532] width 72 height 35
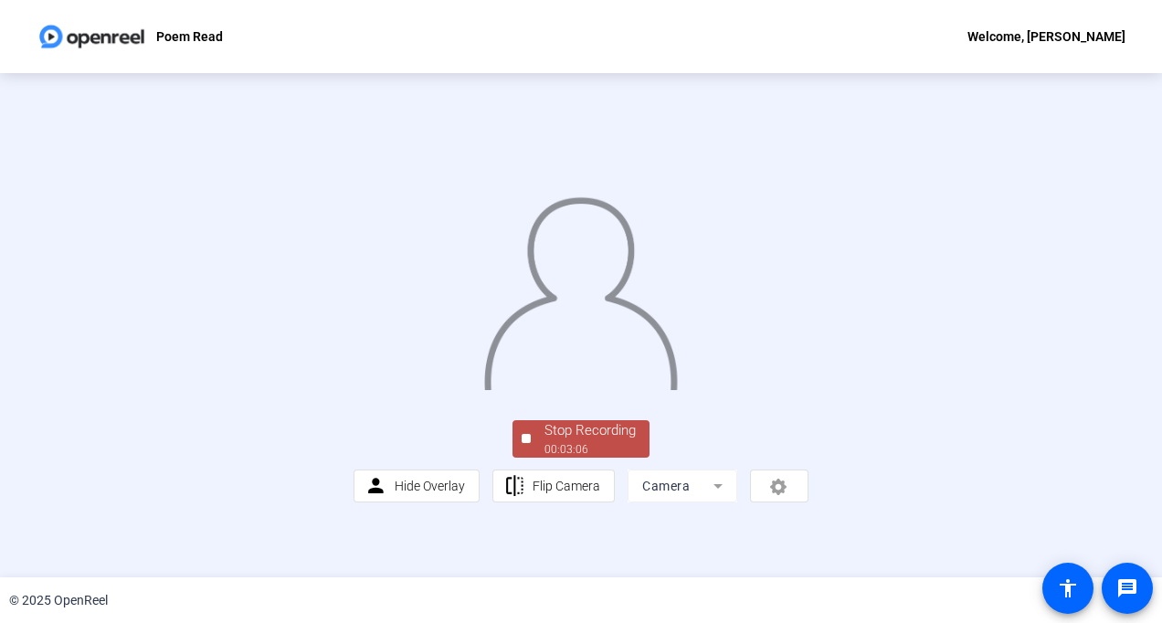
click at [591, 577] on div "© 2025 OpenReel" at bounding box center [581, 600] width 1162 height 46
click at [594, 441] on div "Stop Recording" at bounding box center [590, 430] width 91 height 21
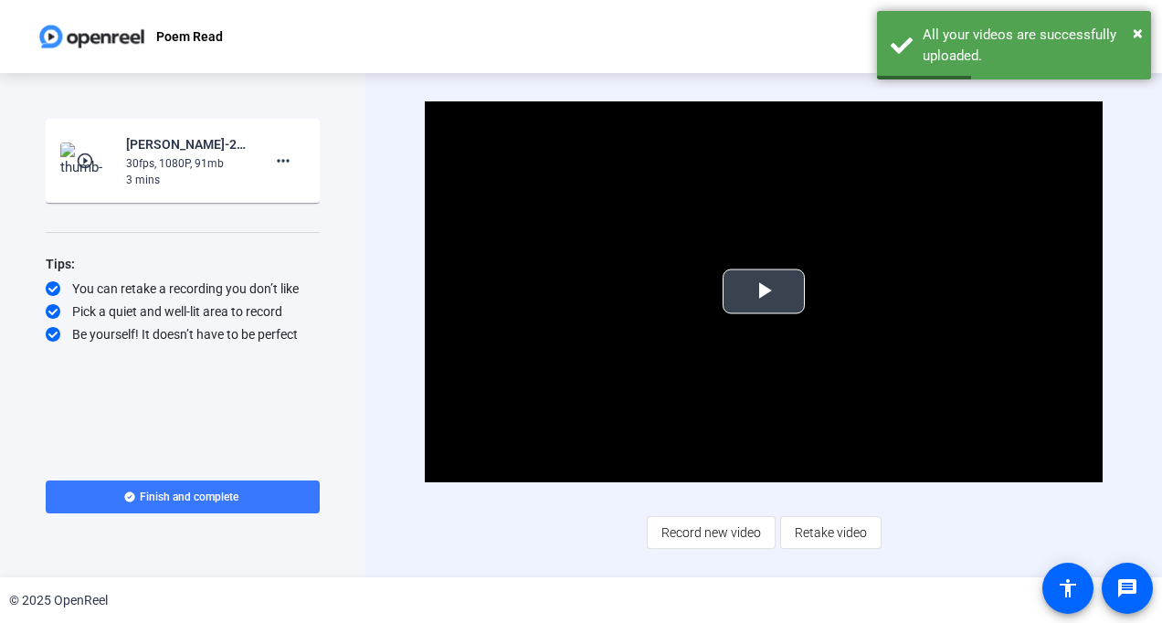
click at [764, 291] on span "Video Player" at bounding box center [764, 291] width 0 height 0
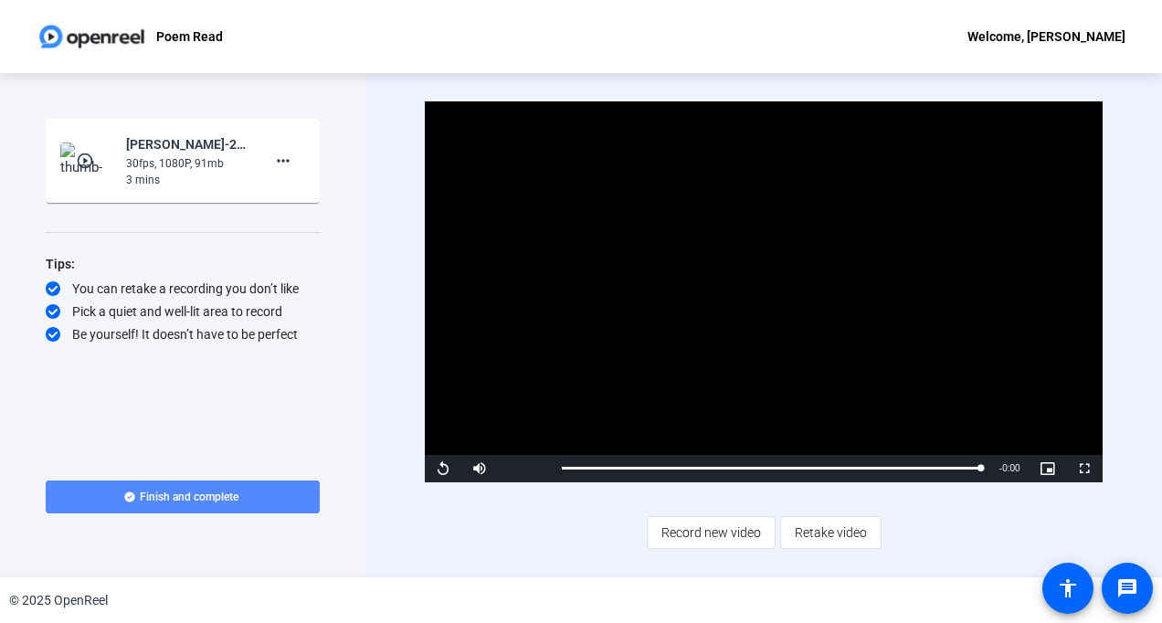
click at [202, 489] on span at bounding box center [183, 497] width 274 height 44
